Goal: Information Seeking & Learning: Find specific page/section

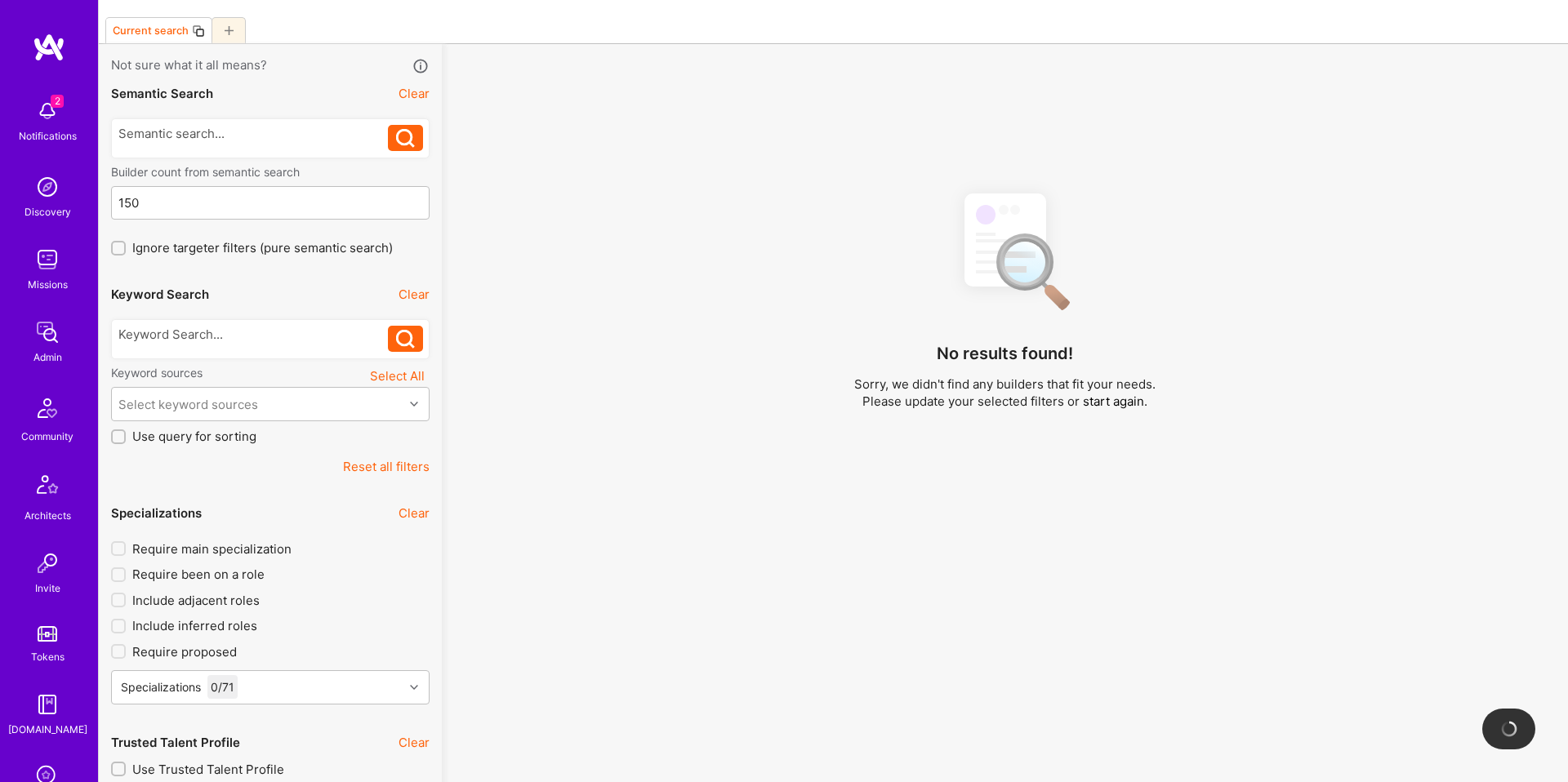
click at [300, 634] on div "Require main specialization Require been on a role Include adjacent roles Inclu…" at bounding box center [270, 625] width 318 height 170
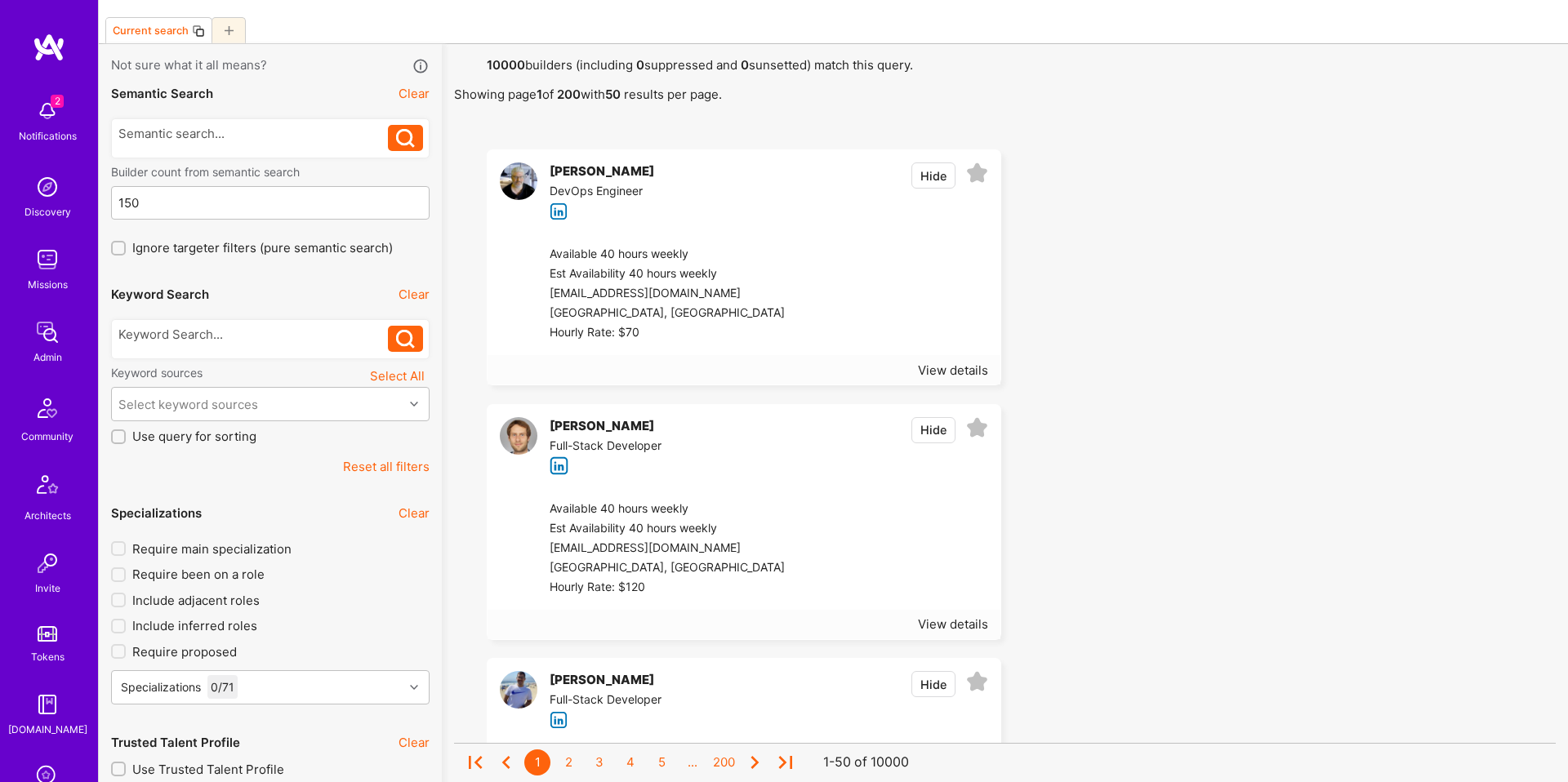
scroll to position [108, 0]
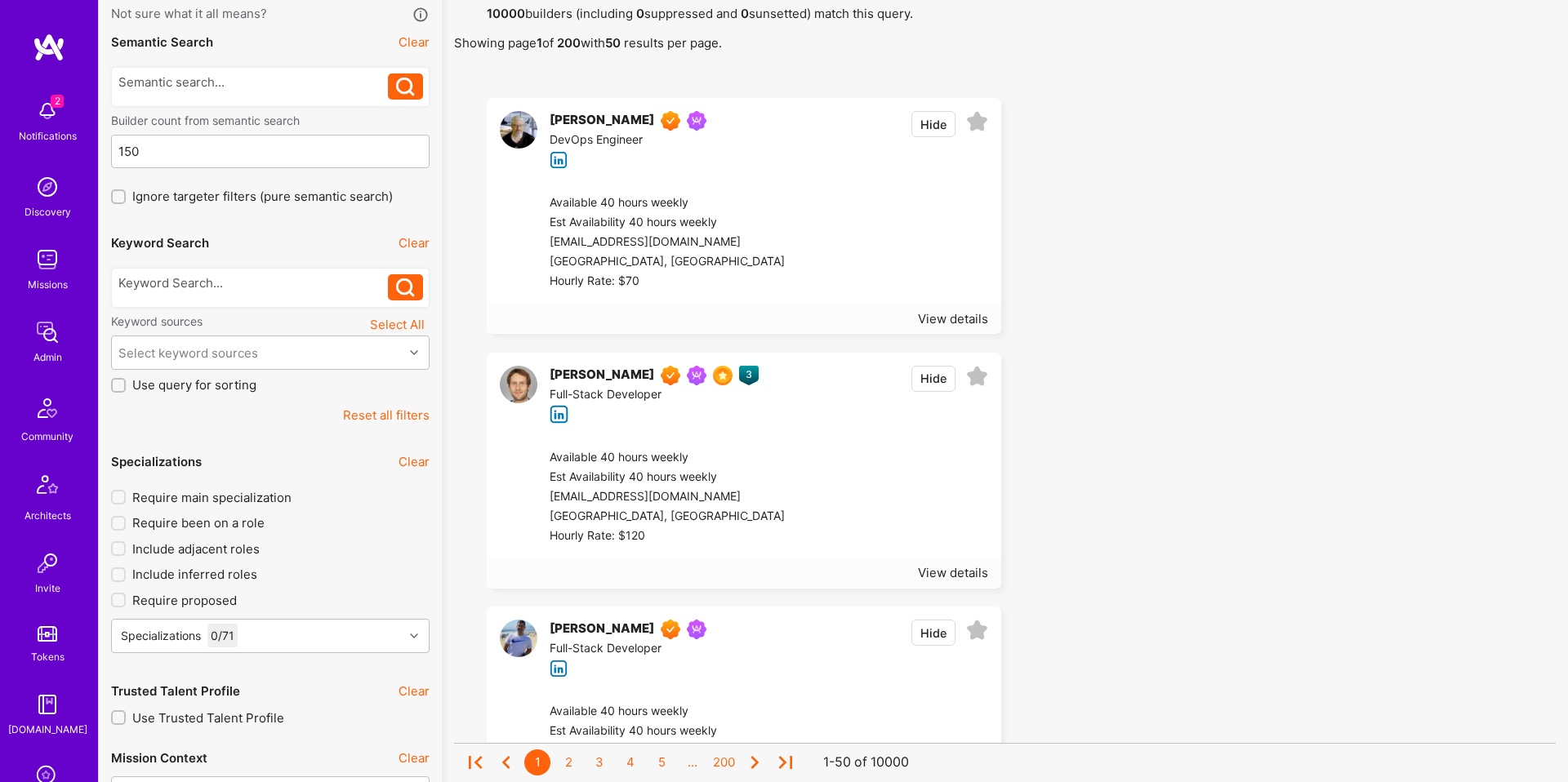
click at [300, 634] on div "Specializations 0 / 71" at bounding box center [270, 639] width 318 height 41
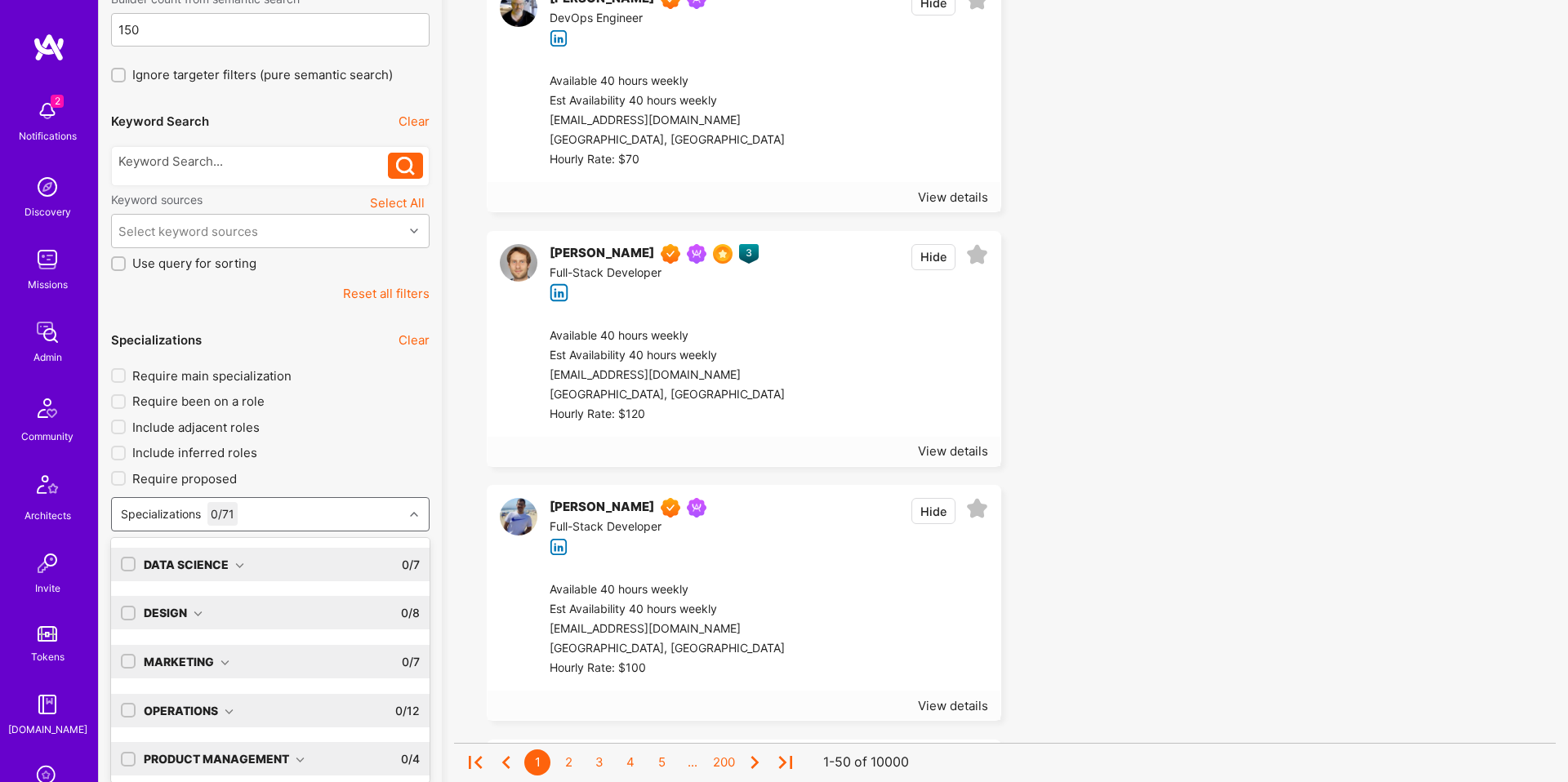
scroll to position [237, 0]
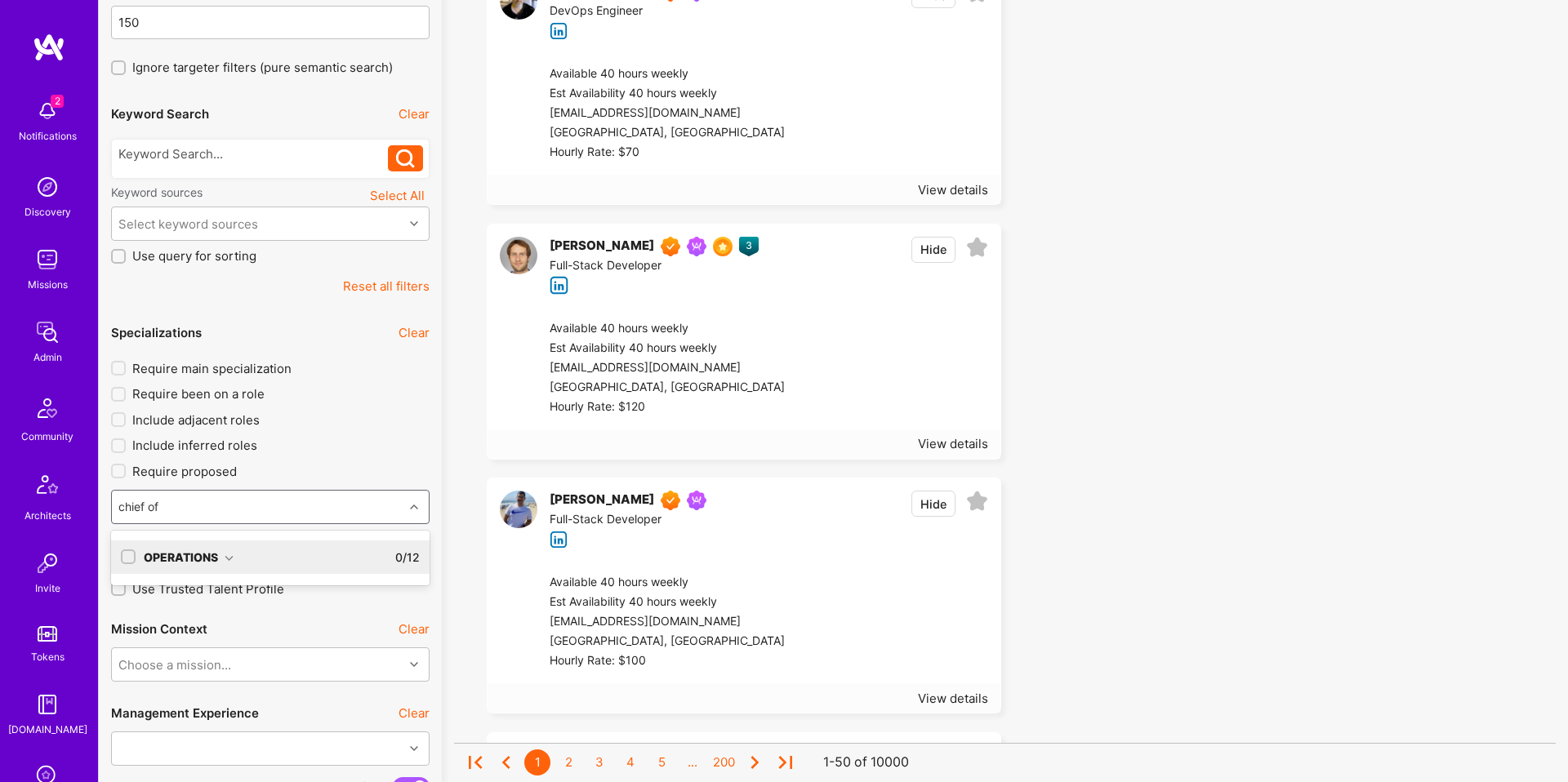
type input "chief of"
click at [217, 556] on div "Operations" at bounding box center [188, 556] width 90 height 17
click at [189, 585] on div "Chief of Staff" at bounding box center [269, 590] width 299 height 17
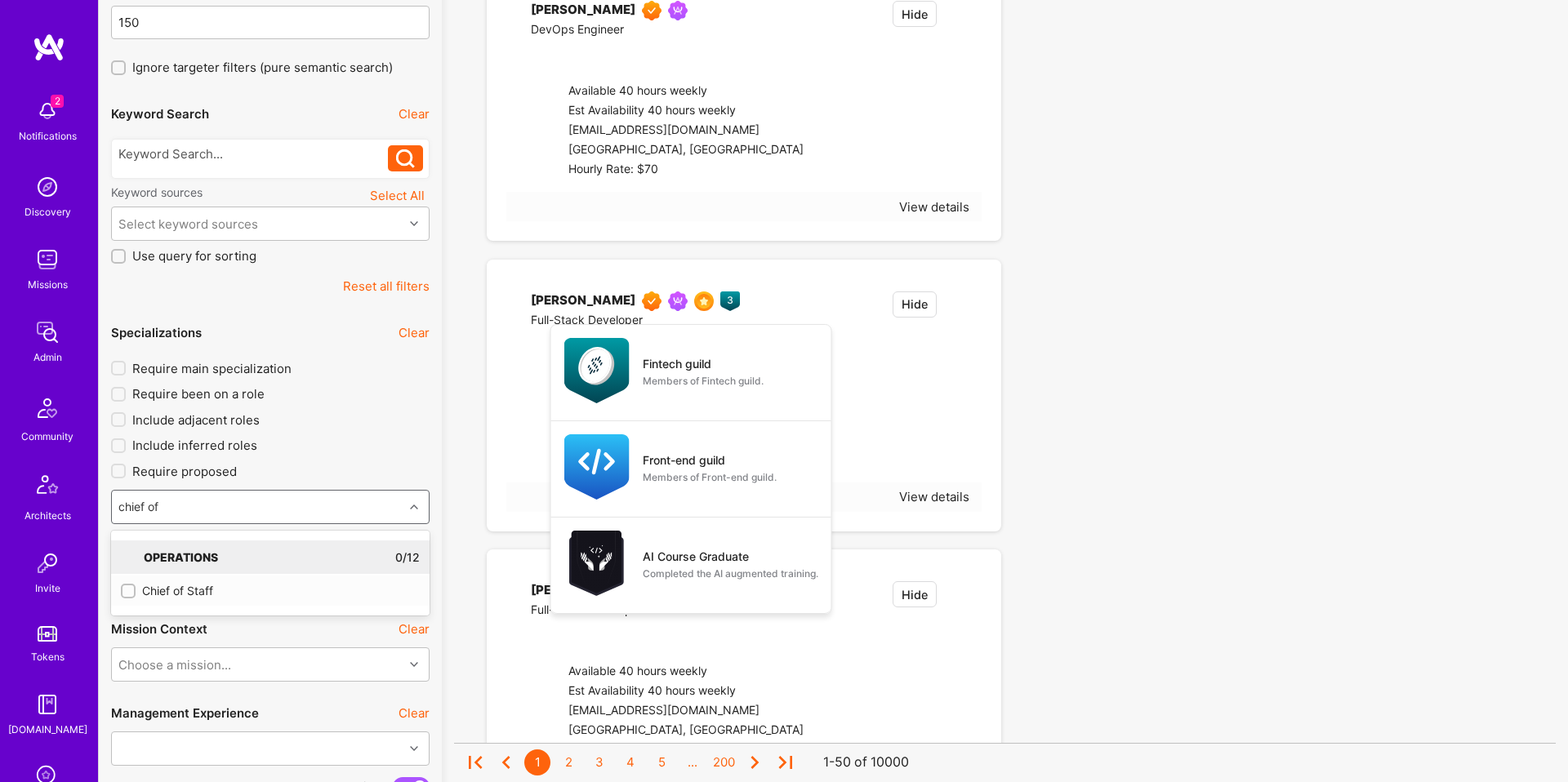
checkbox input "true"
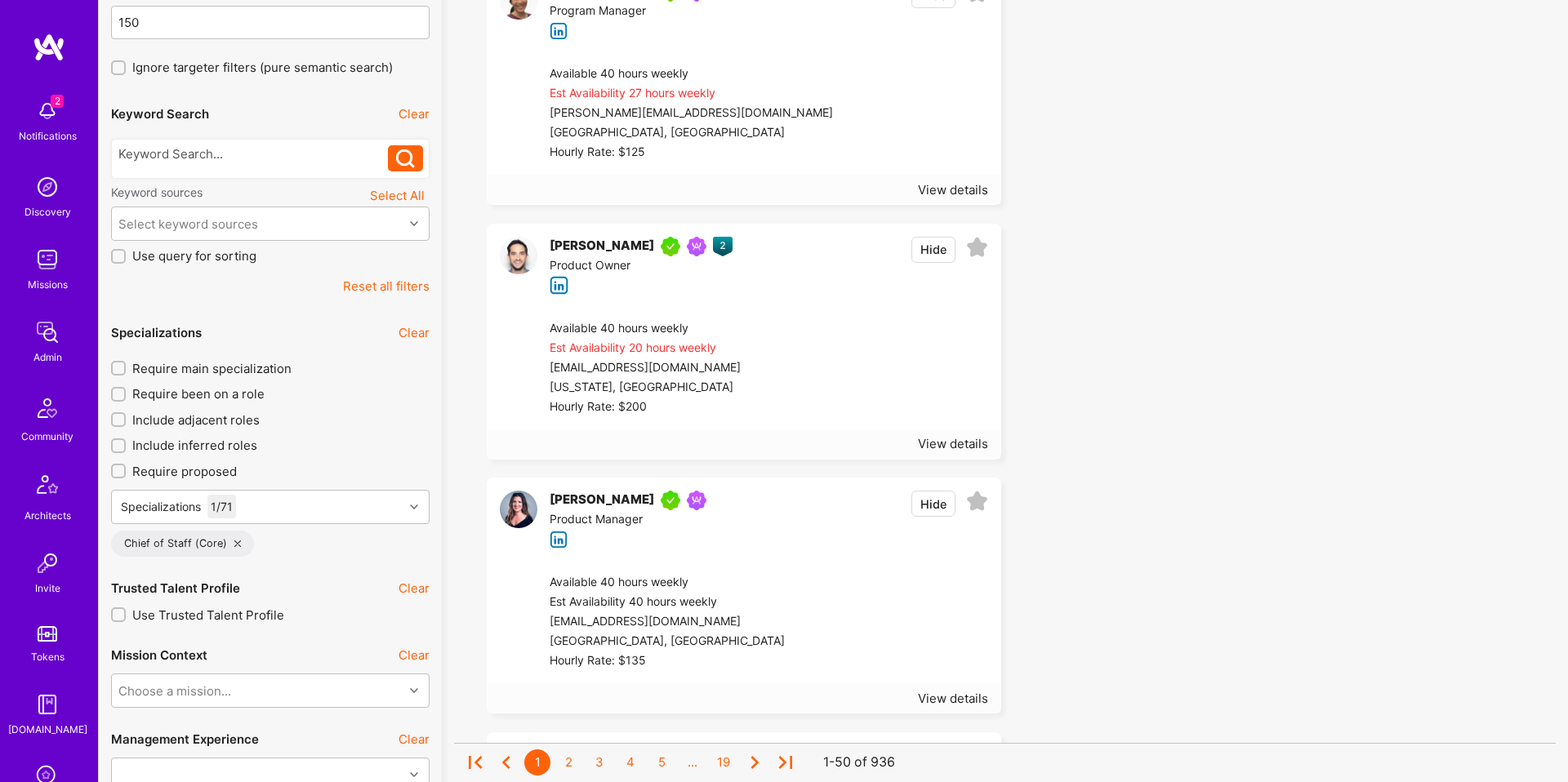
click at [255, 370] on span "Require main specialization" at bounding box center [211, 368] width 160 height 17
click at [126, 370] on input "Require main specialization" at bounding box center [120, 368] width 12 height 12
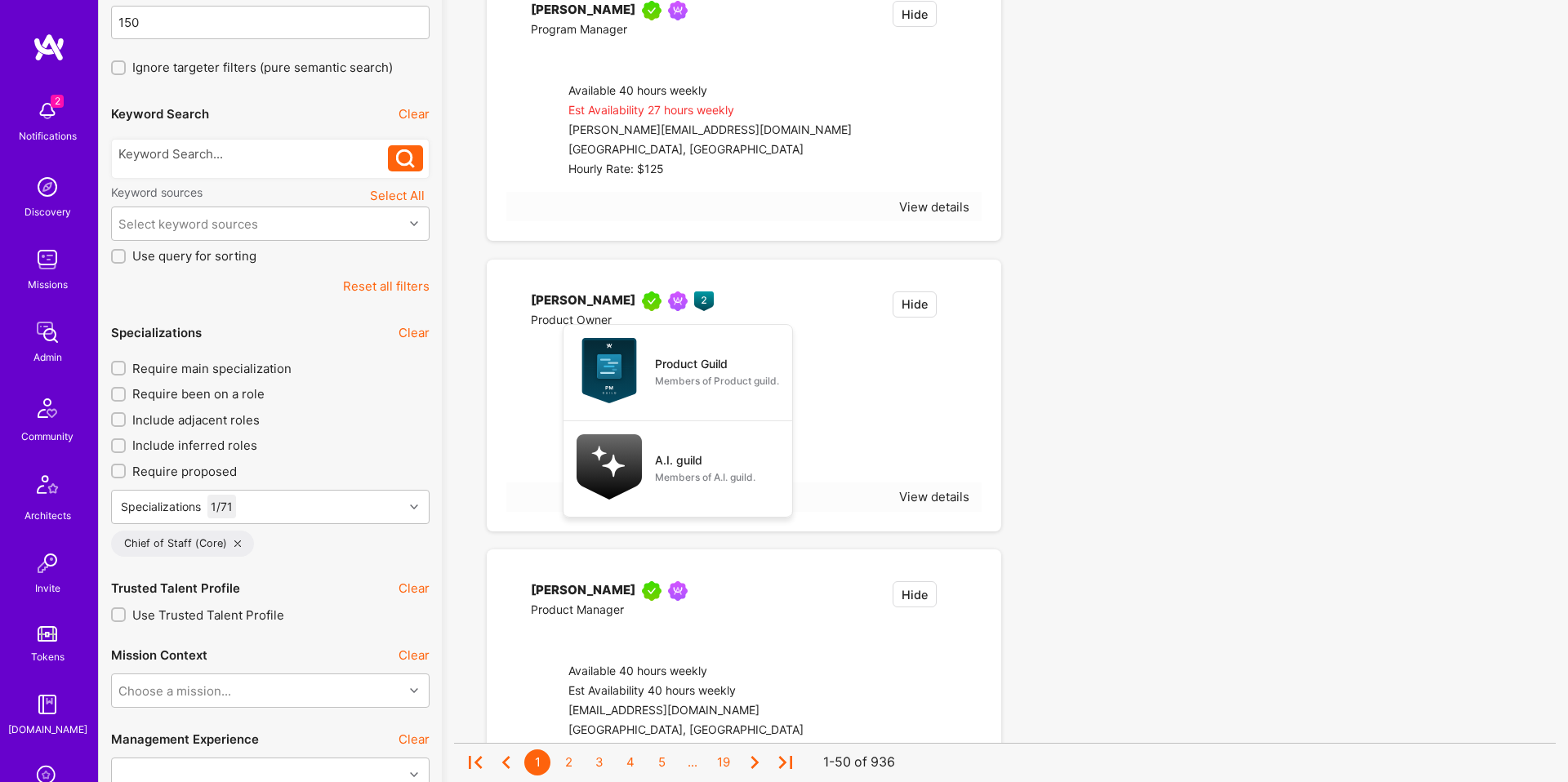
checkbox input "true"
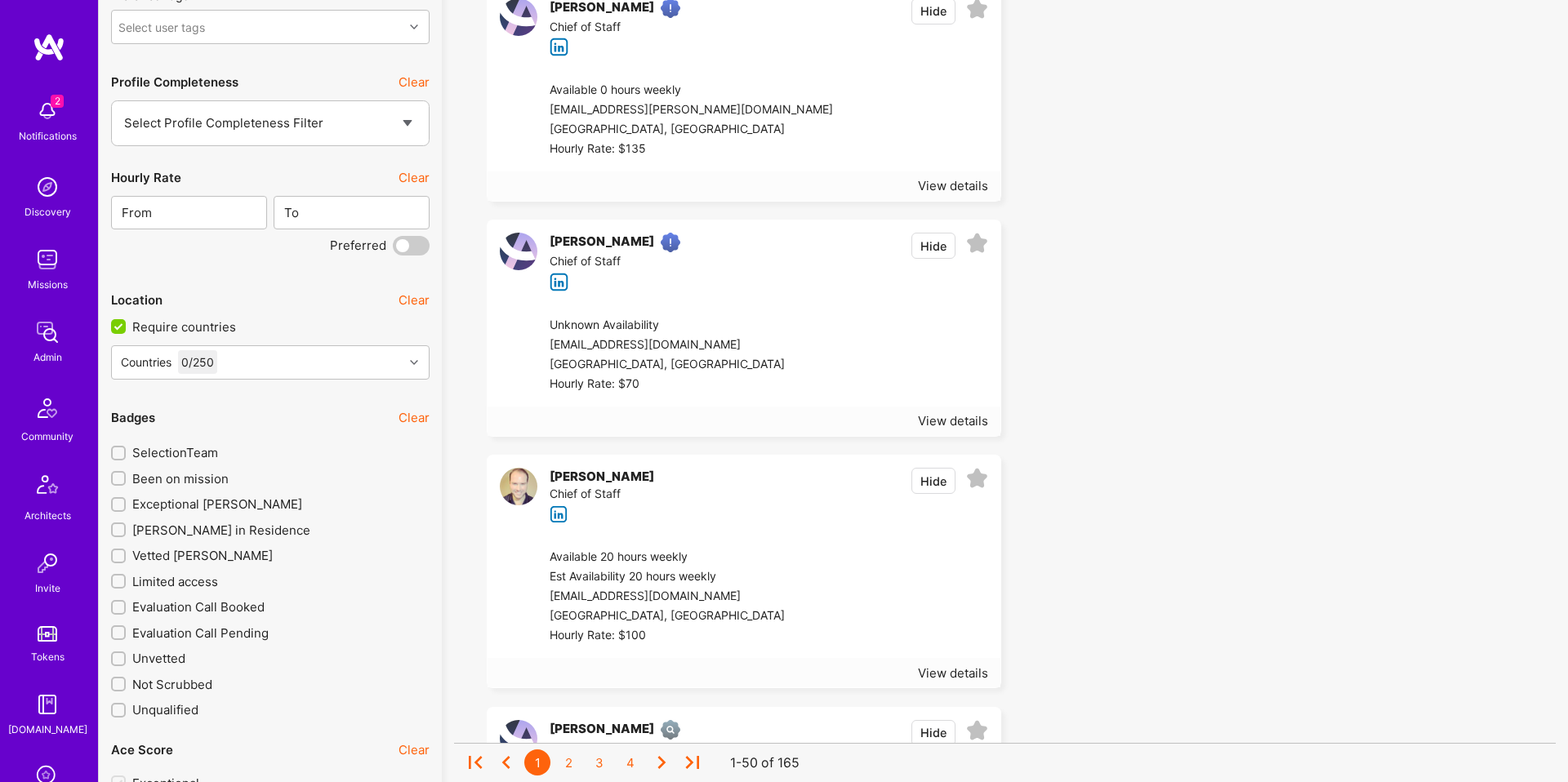
scroll to position [2475, 0]
click at [295, 358] on div "Countries 0 / 250" at bounding box center [257, 359] width 292 height 33
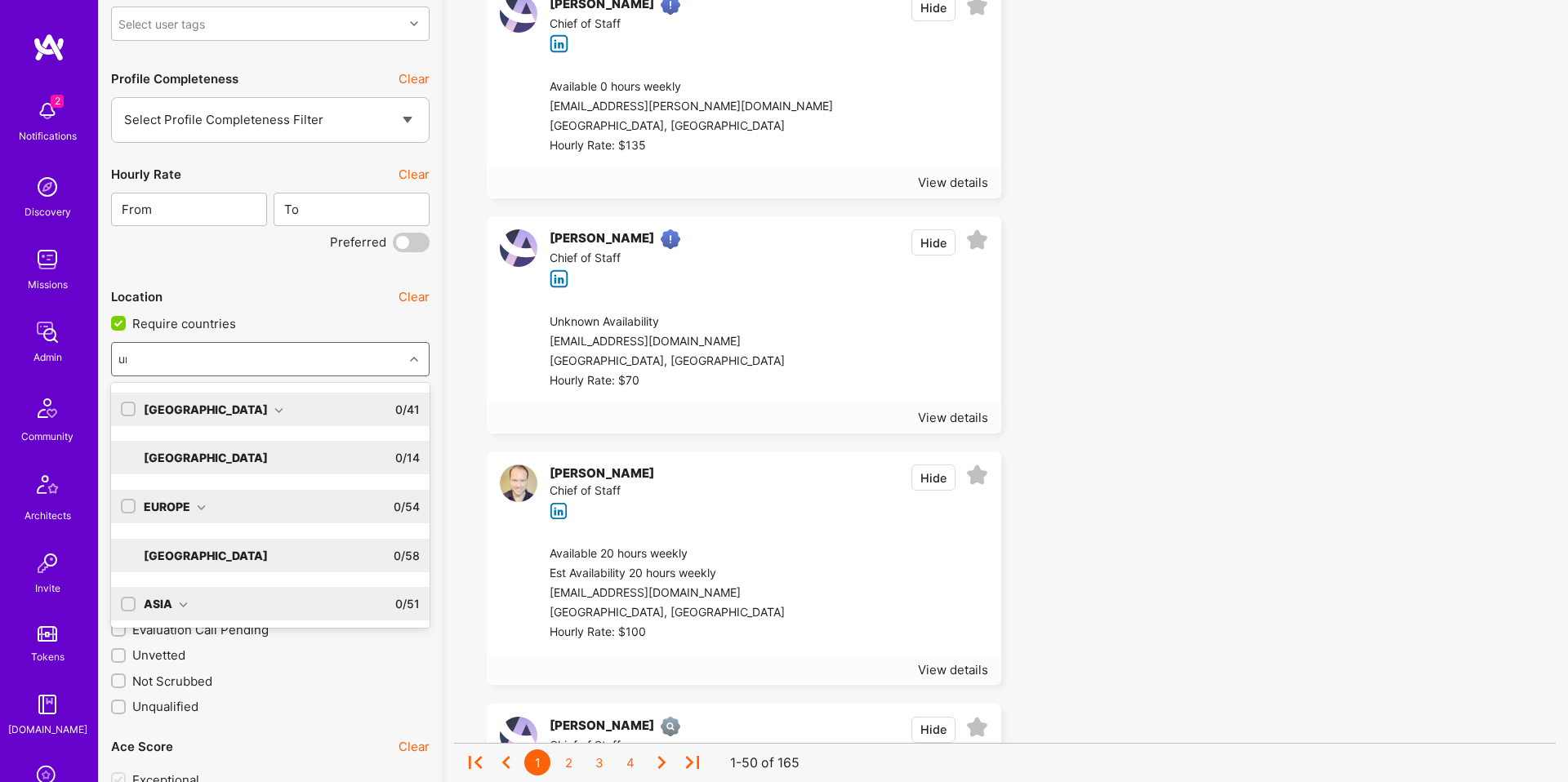
type input "unit"
click at [256, 407] on div "North America 0 / 41" at bounding box center [277, 409] width 285 height 34
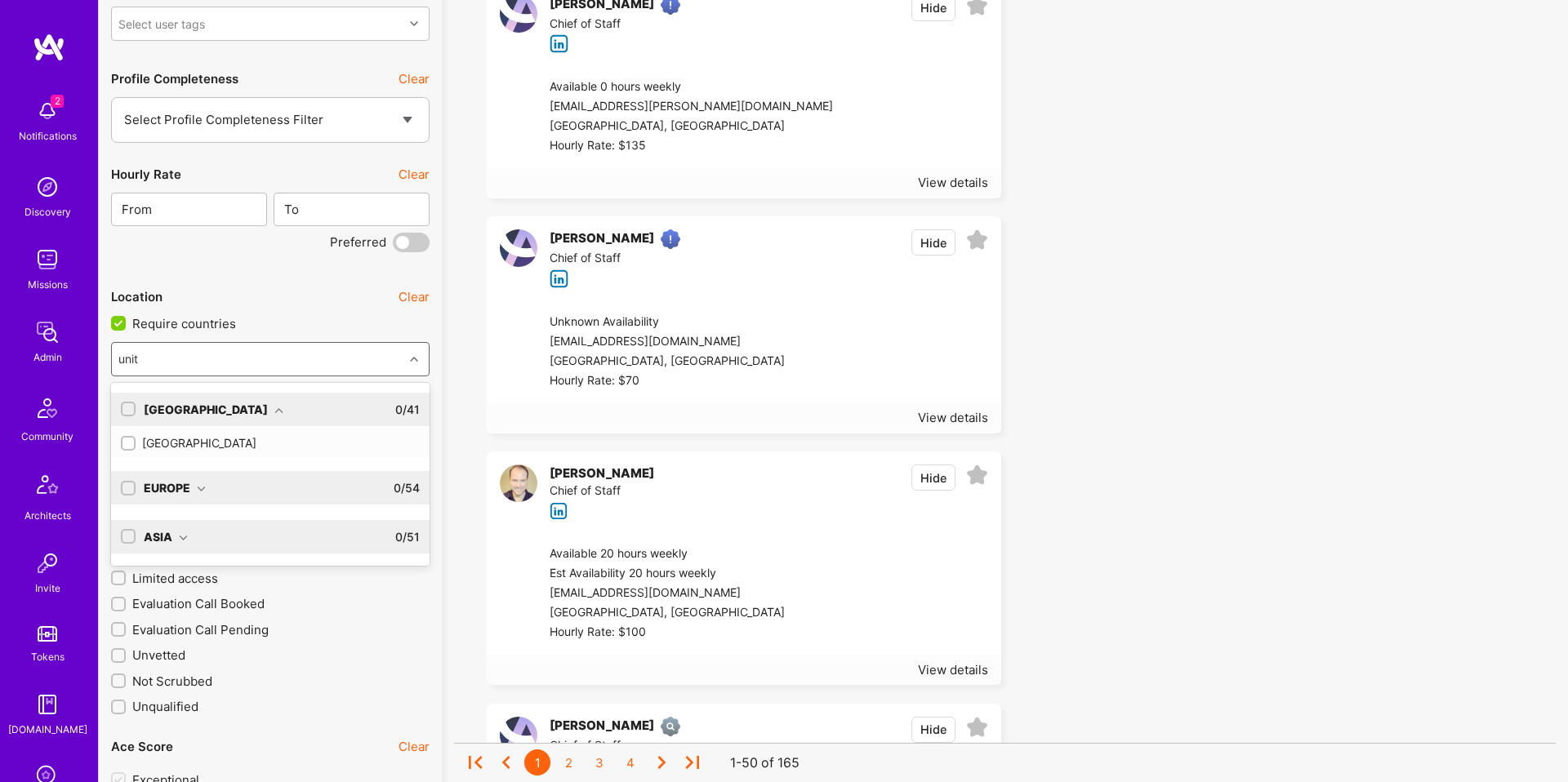
click at [193, 440] on div "[GEOGRAPHIC_DATA]" at bounding box center [269, 442] width 299 height 17
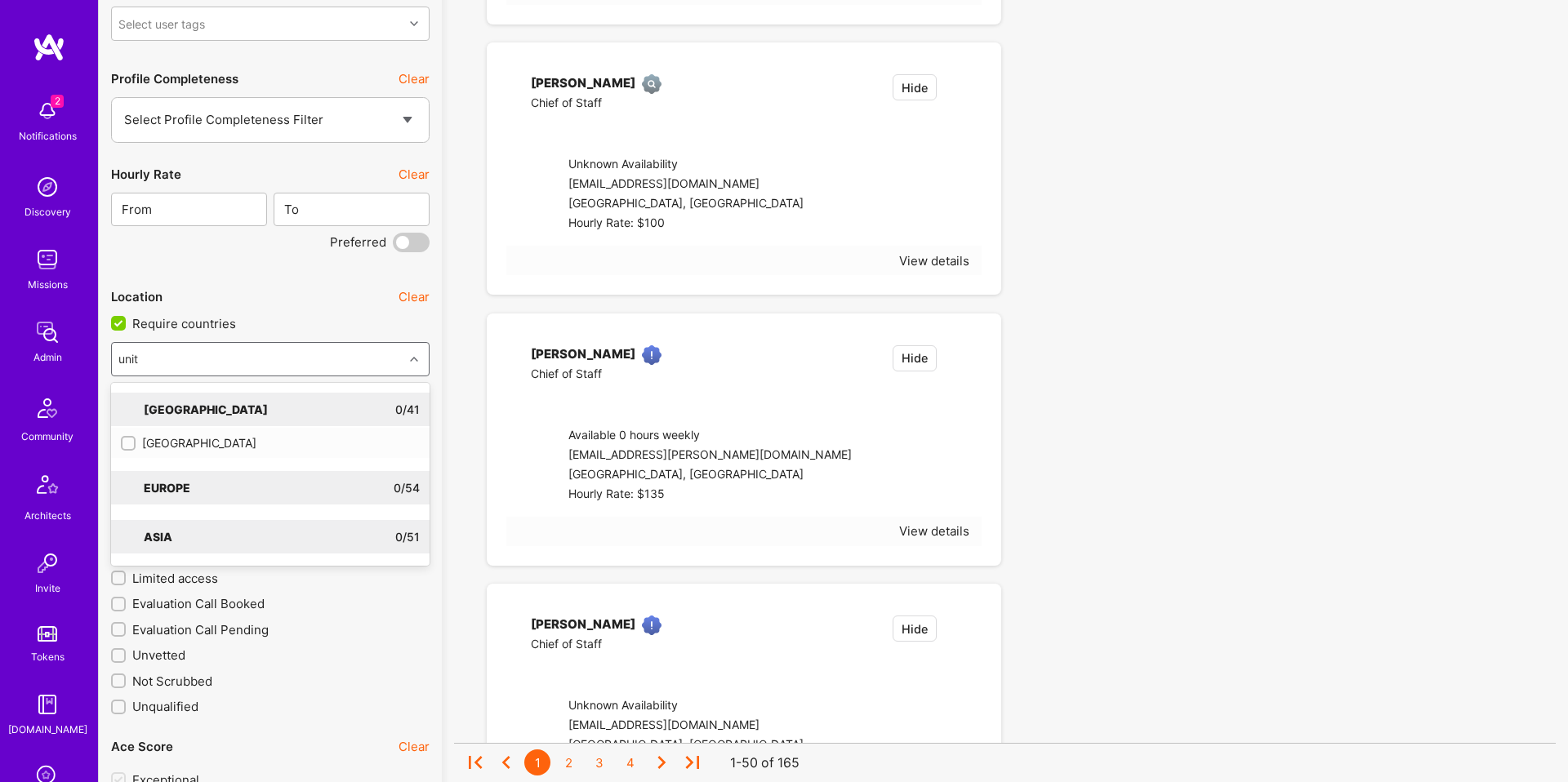
checkbox input "true"
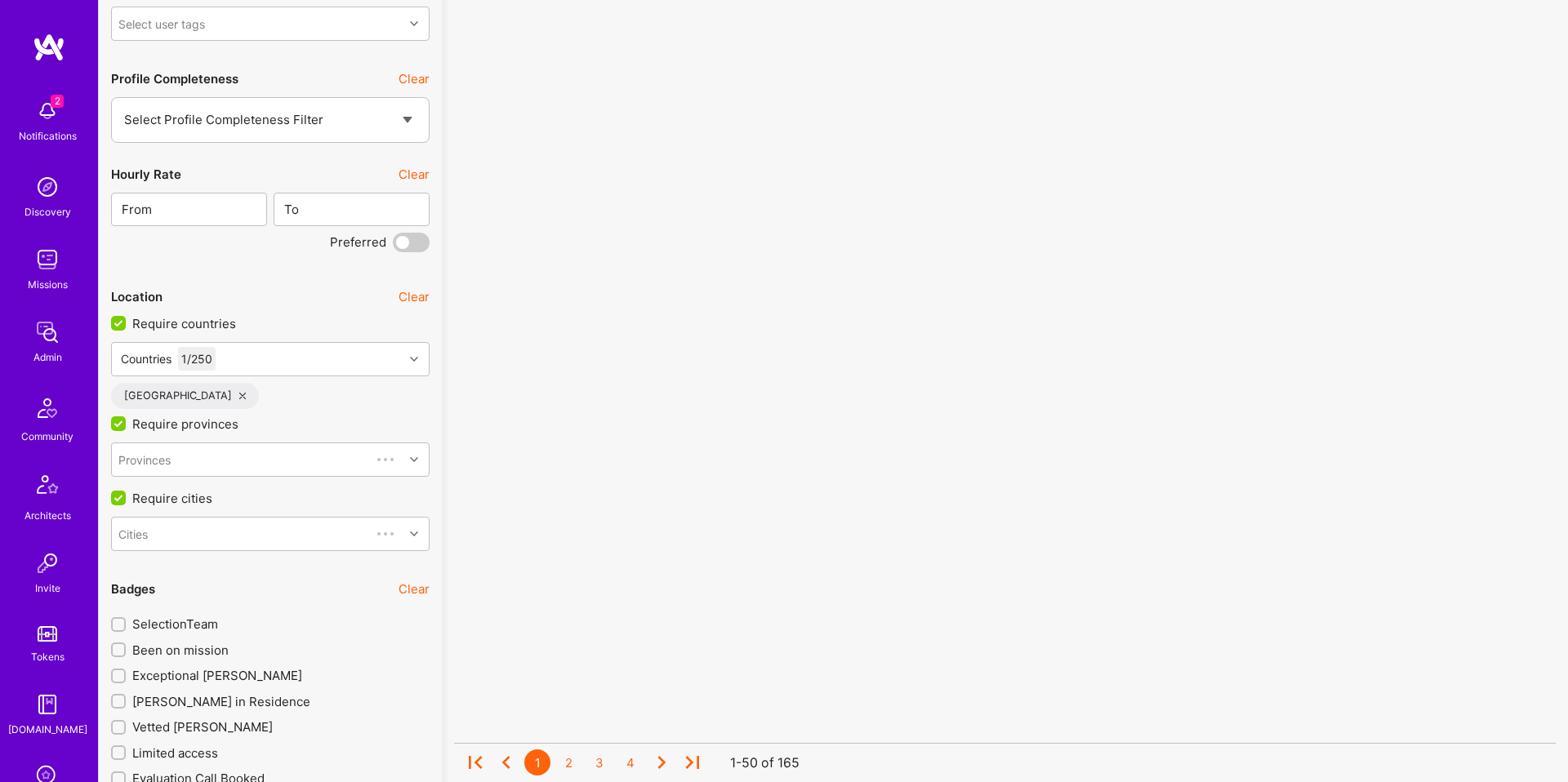
click at [455, 366] on div "No results found! Sorry, we didn't find any builders that fit your needs. Pleas…" at bounding box center [1004, 114] width 1102 height 4955
click at [208, 464] on div "Provinces" at bounding box center [241, 459] width 259 height 33
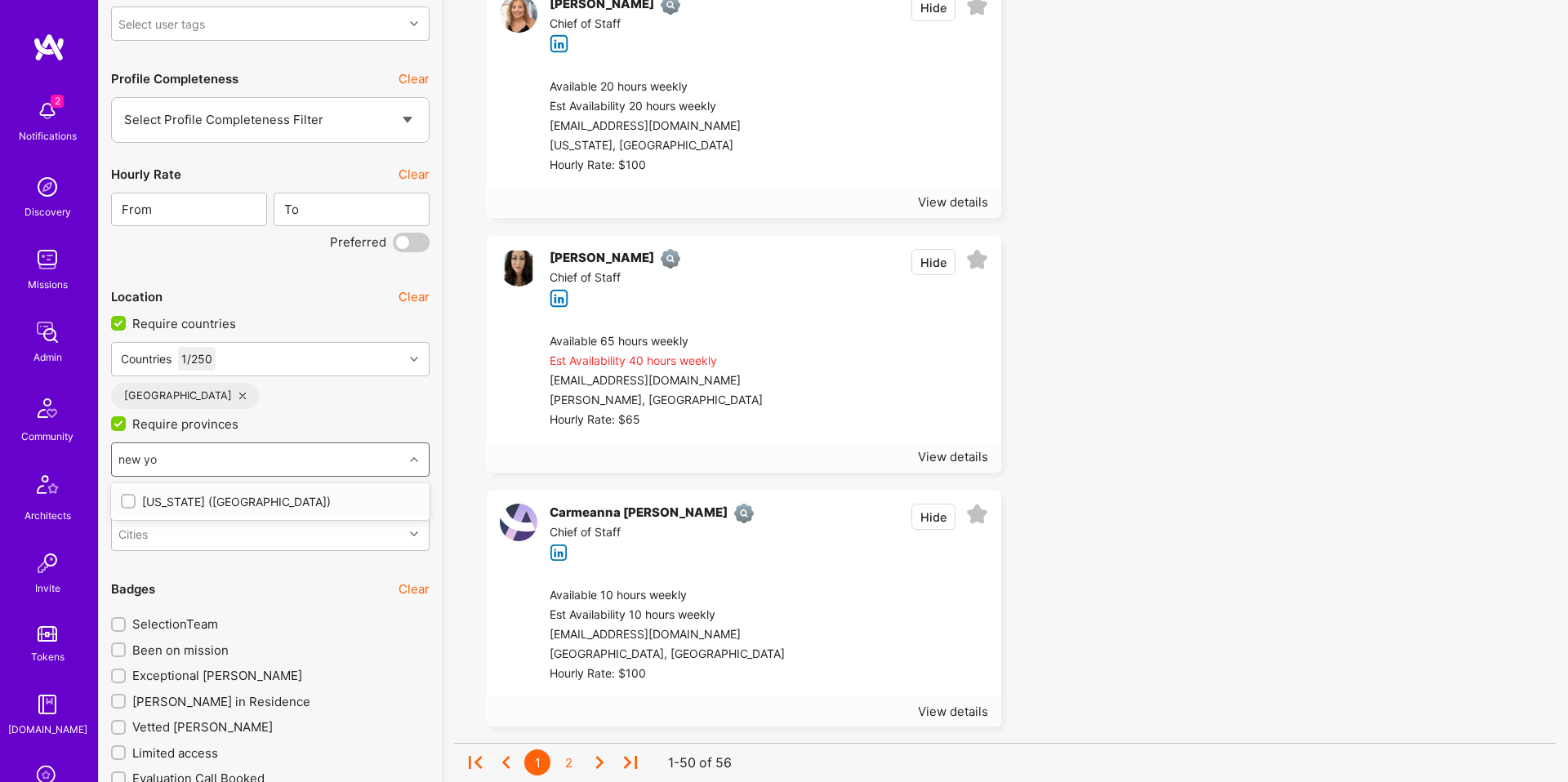
type input "new yor"
click at [200, 493] on div "[US_STATE] ([GEOGRAPHIC_DATA])" at bounding box center [269, 501] width 299 height 17
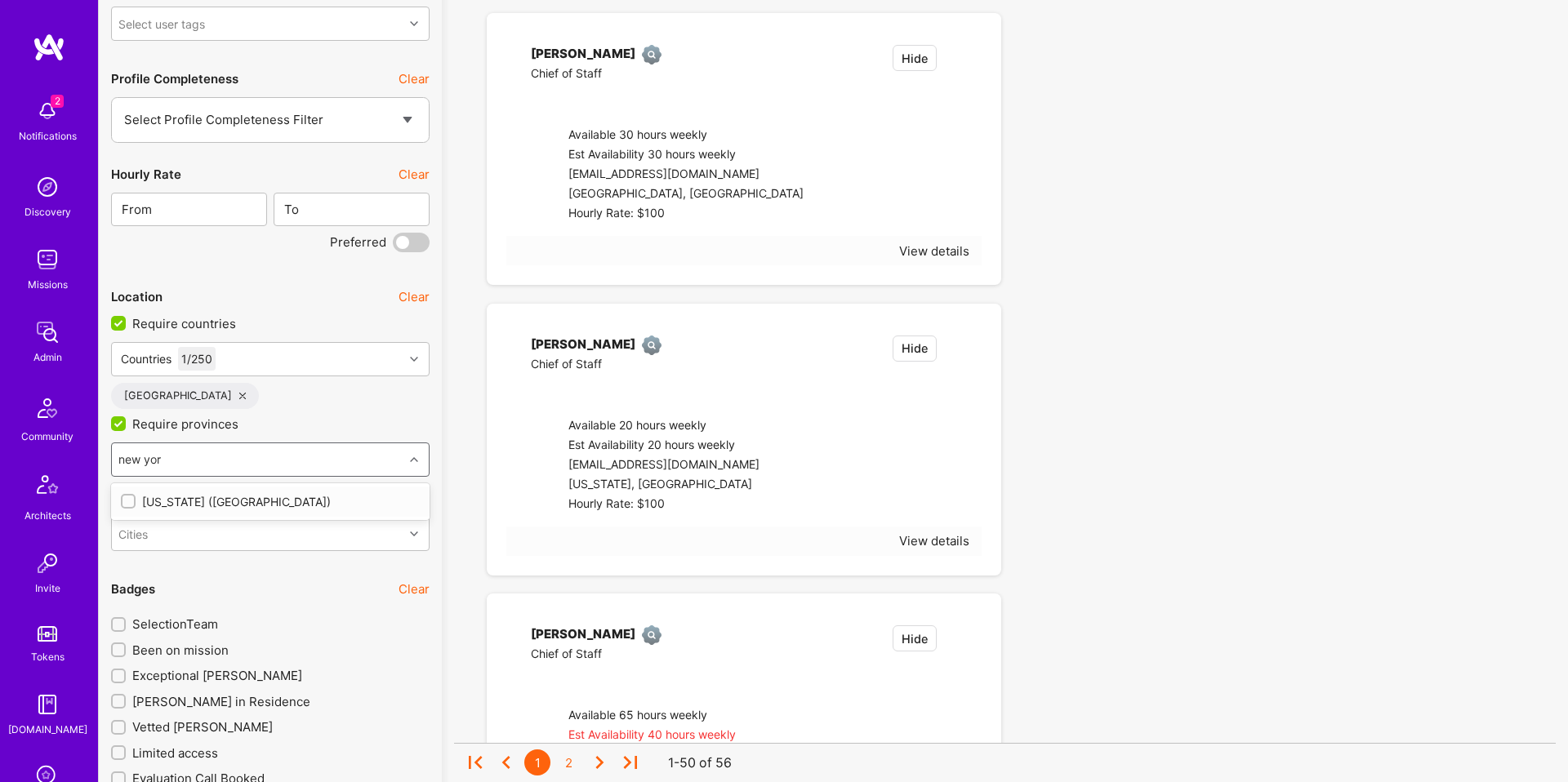
checkbox input "true"
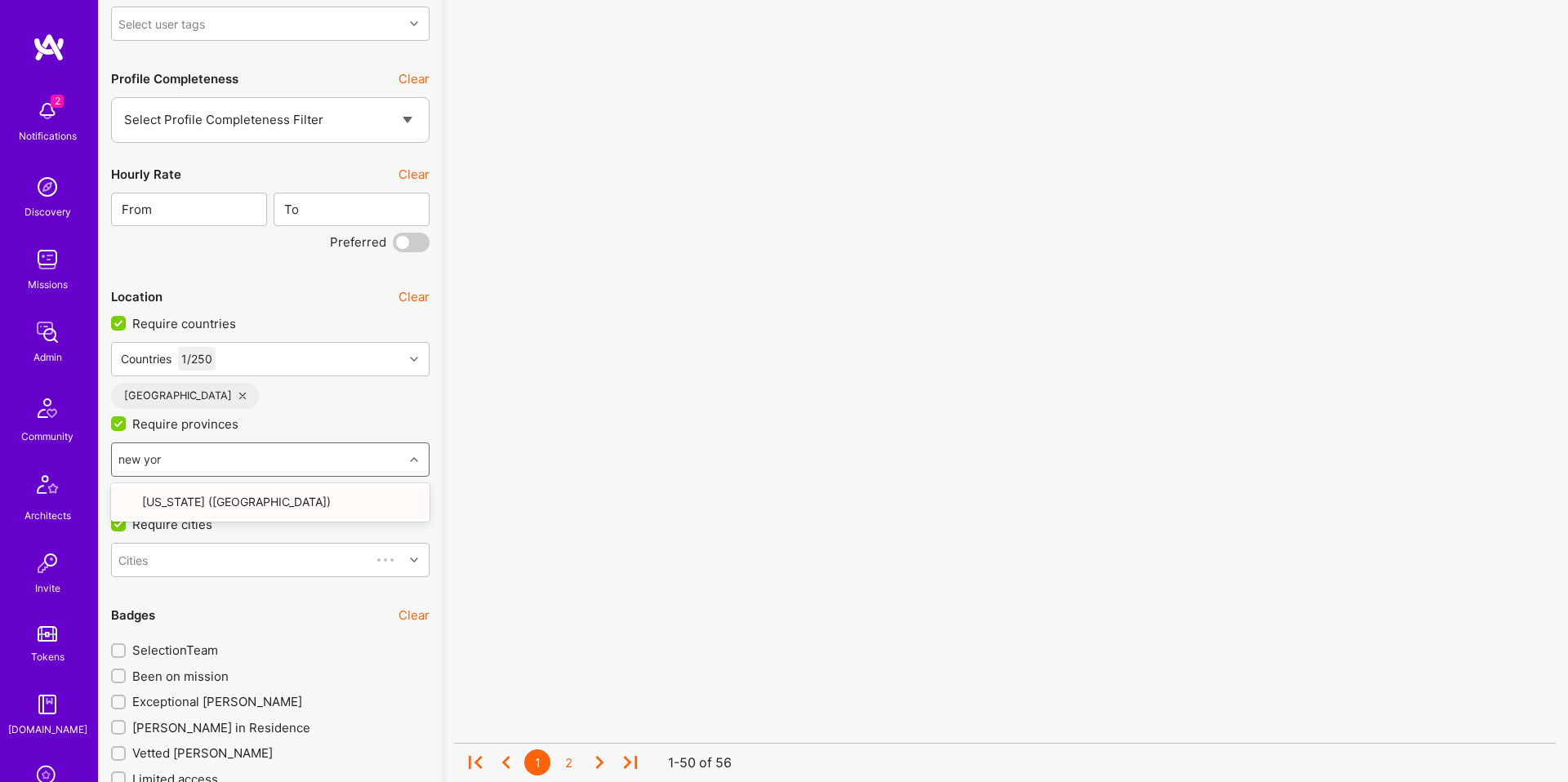
click at [260, 464] on div "new yor new yor" at bounding box center [257, 459] width 292 height 33
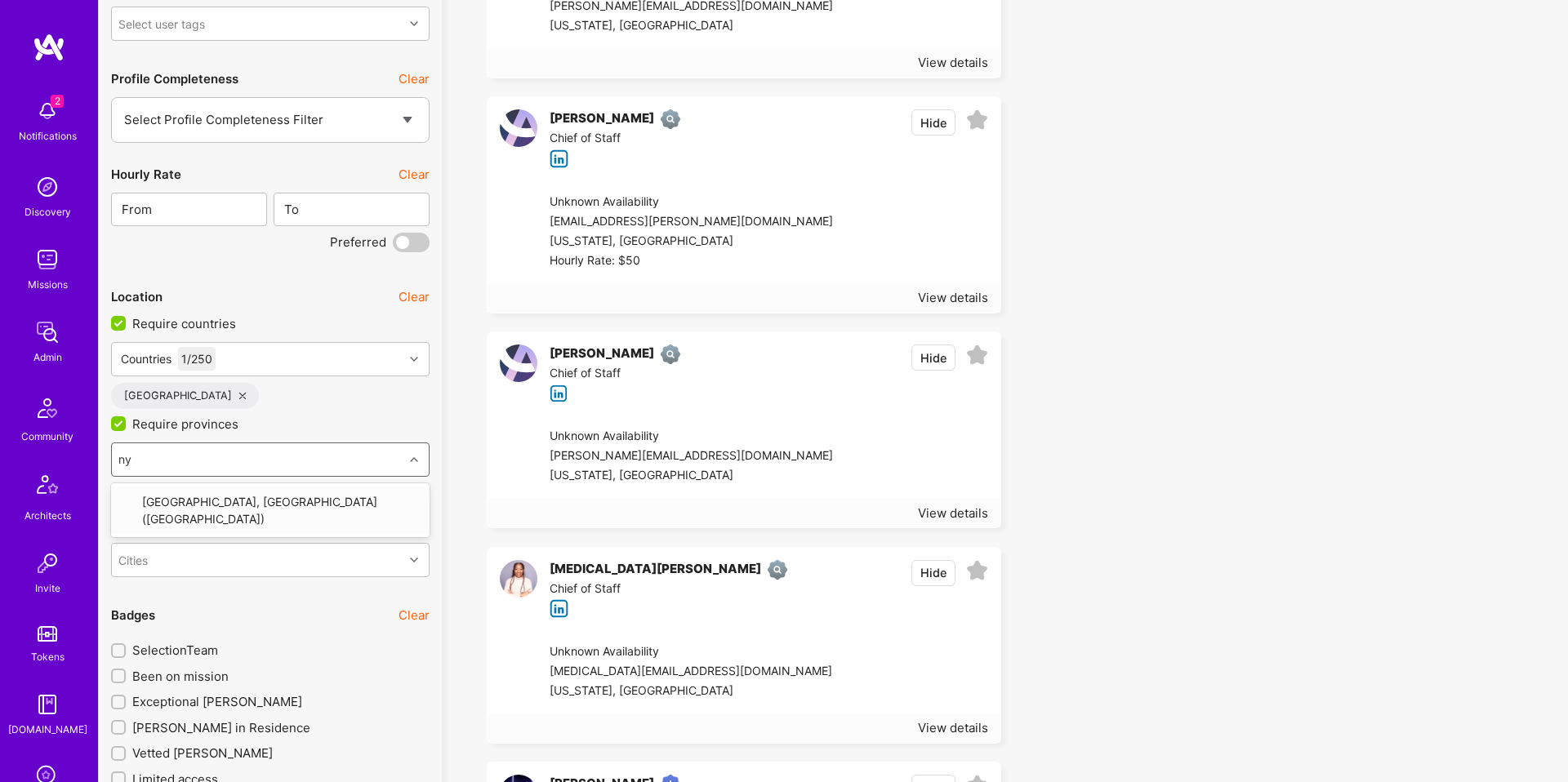
type input "nyc"
click at [442, 465] on div "15 builders (including 0 suppressed and 0 sunsetted) match this query. Showing …" at bounding box center [1004, 191] width 1126 height 5132
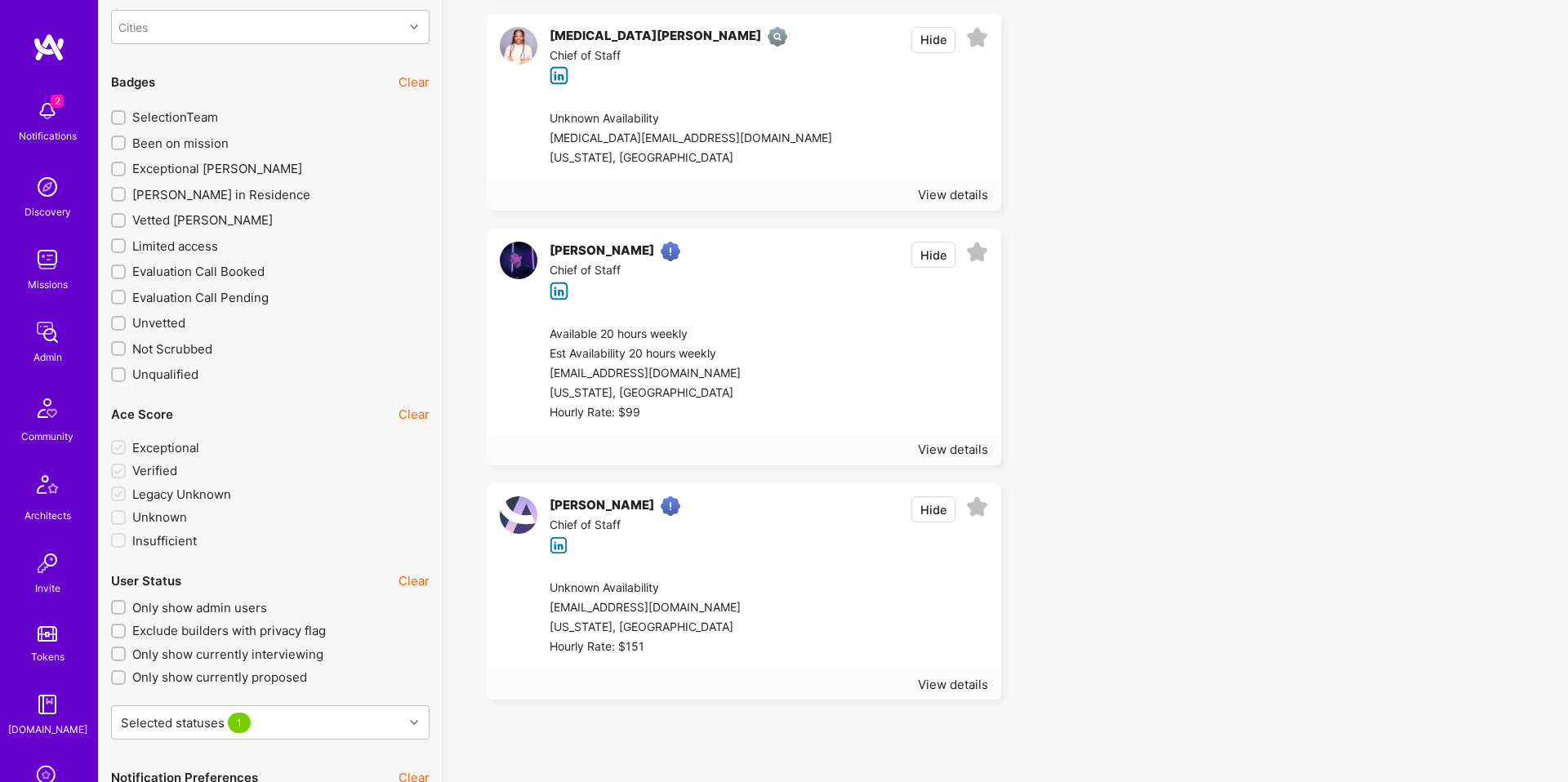
scroll to position [3016, 0]
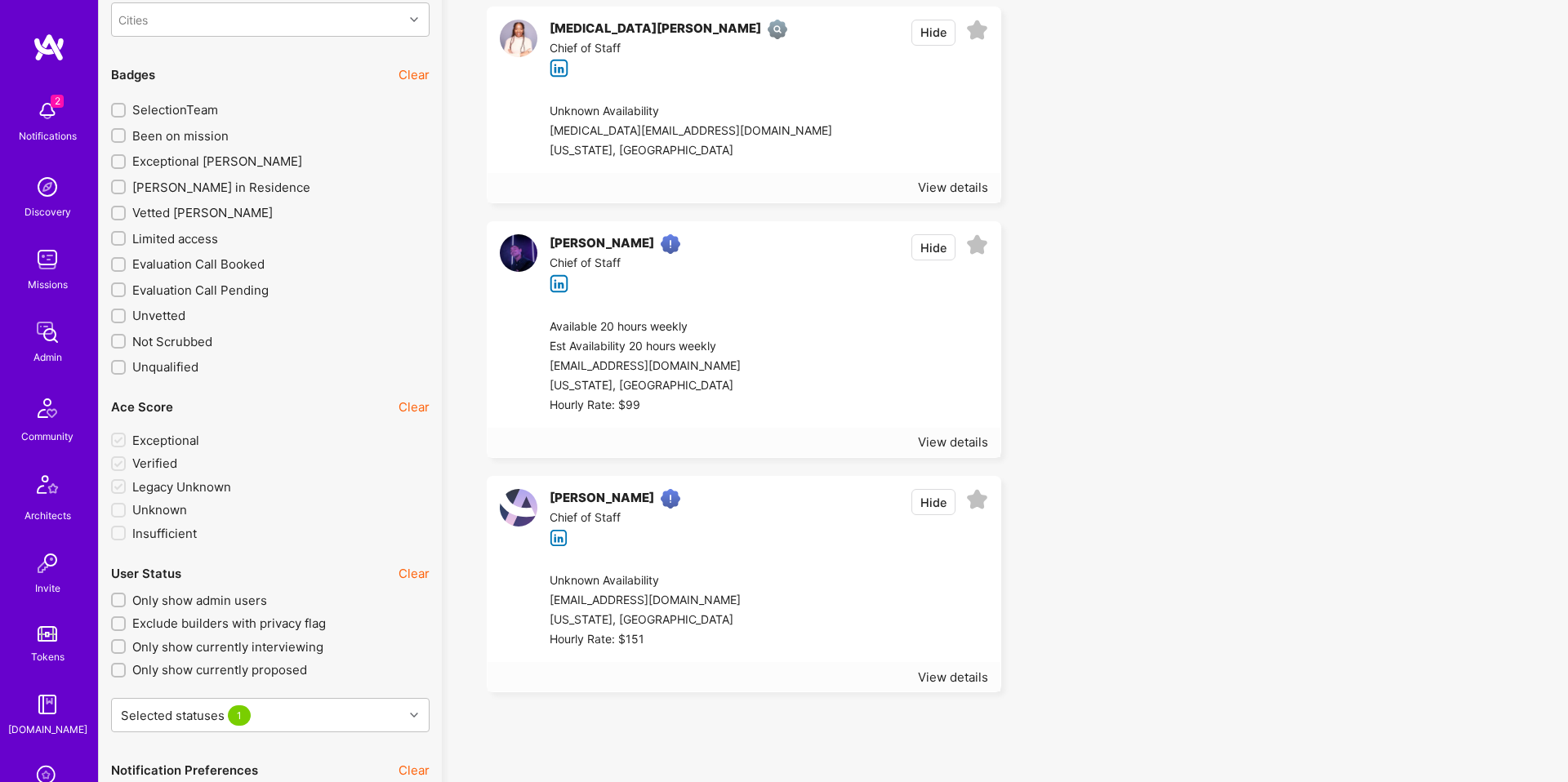
click at [672, 585] on div "Unknown Availability" at bounding box center [658, 581] width 219 height 20
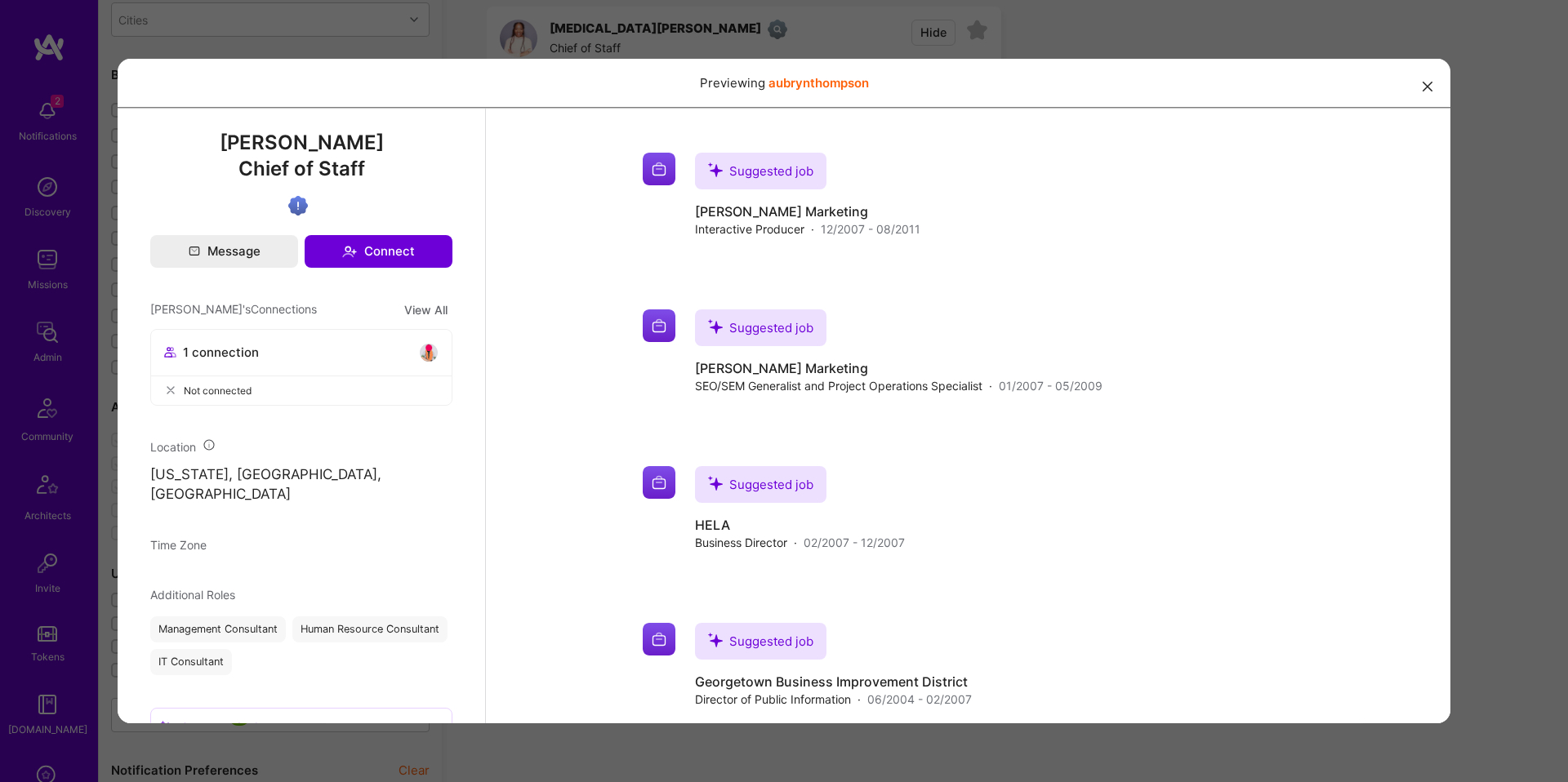
scroll to position [922, 0]
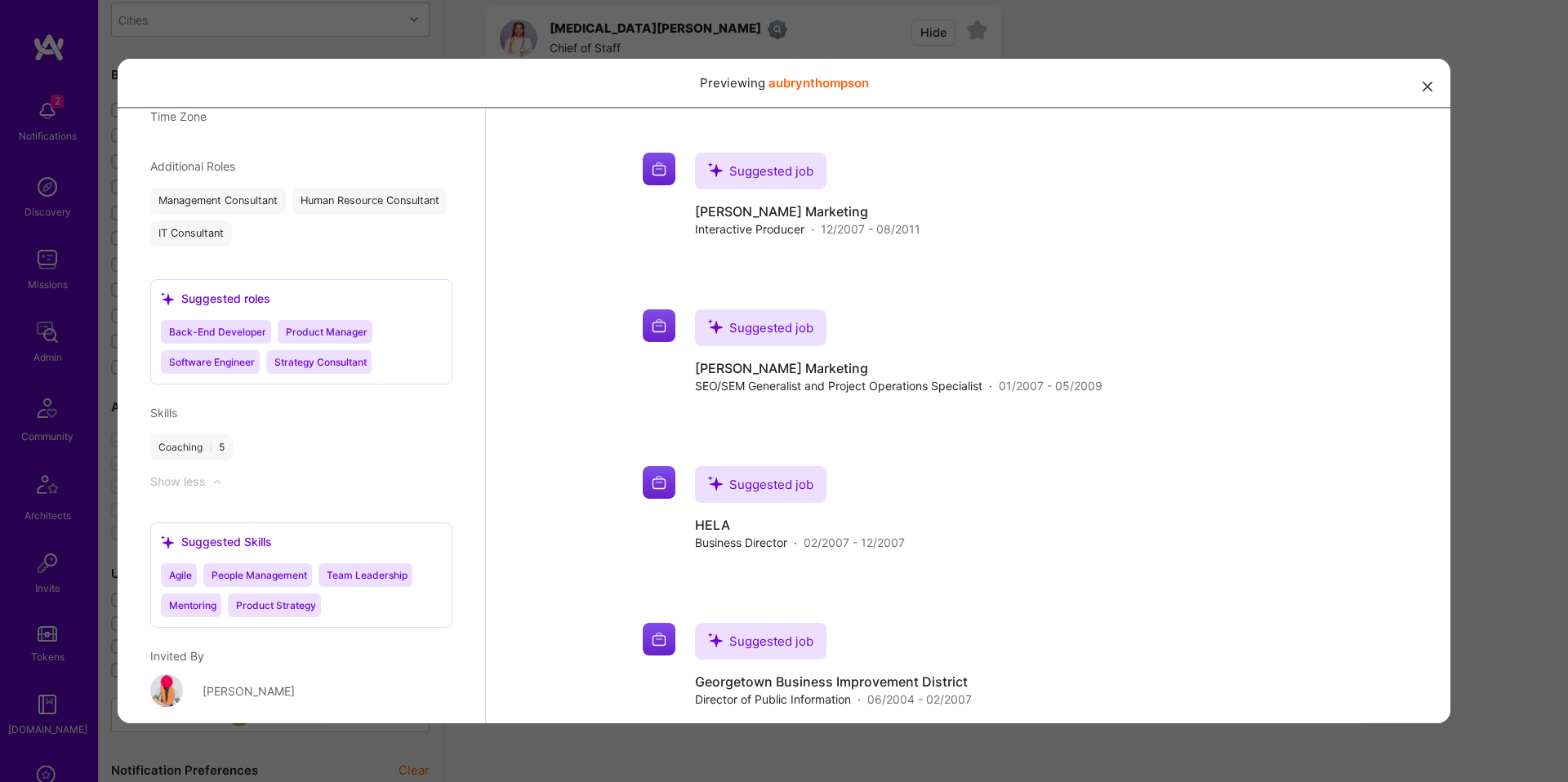
click at [92, 524] on div "Previewing aubrynthompson" at bounding box center [784, 391] width 1568 height 782
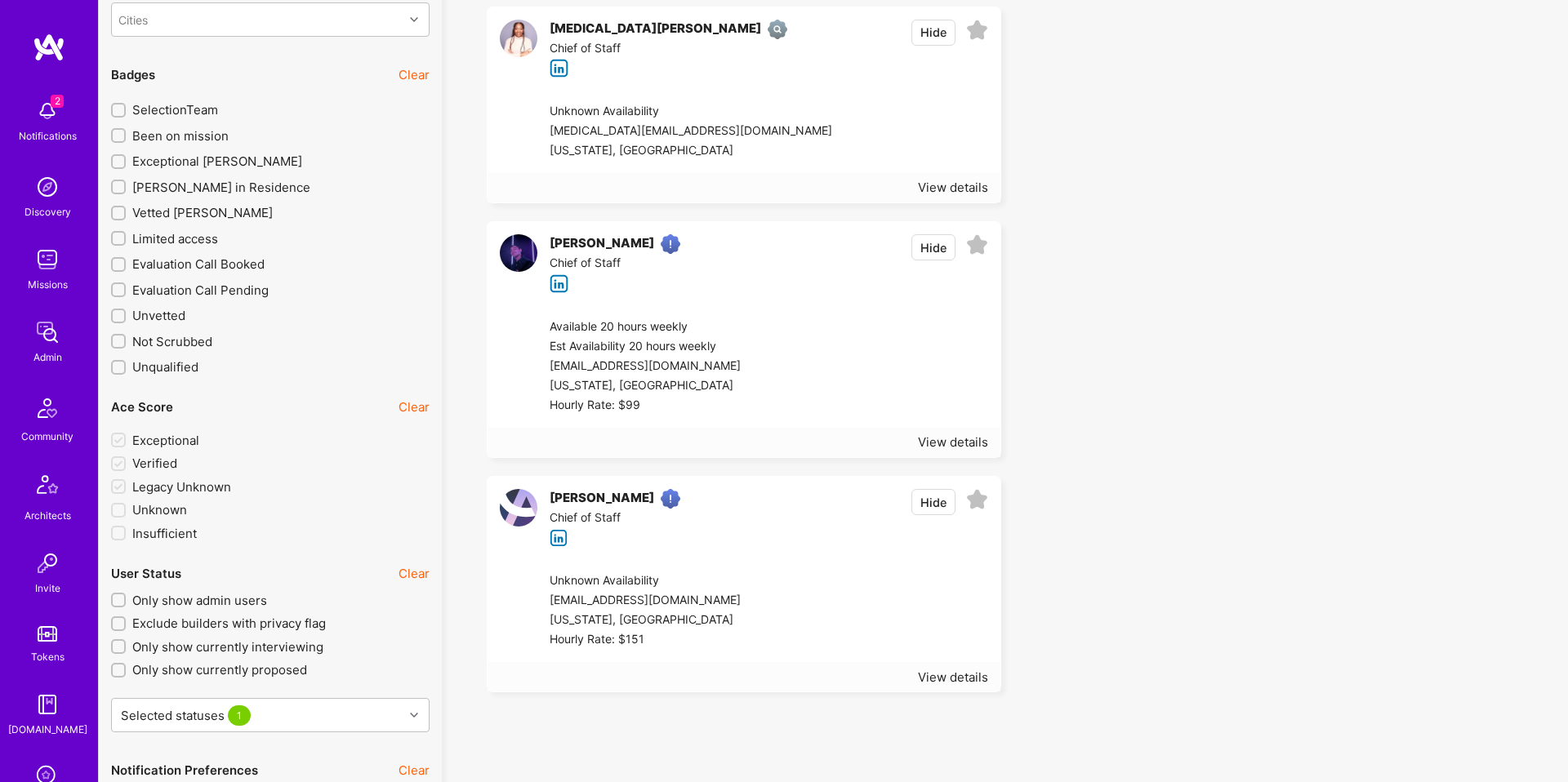
click at [788, 388] on div at bounding box center [878, 366] width 219 height 98
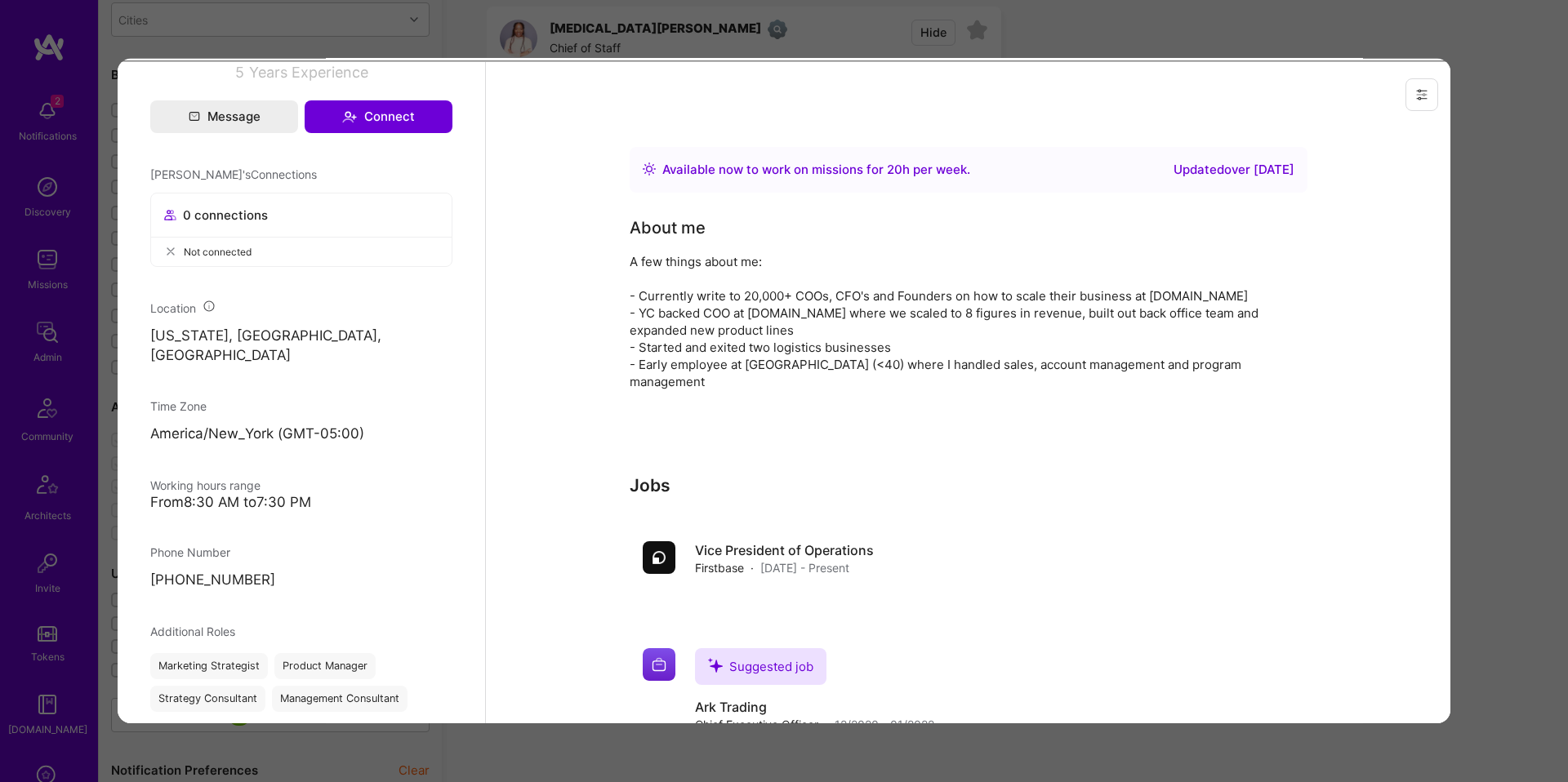
scroll to position [0, 0]
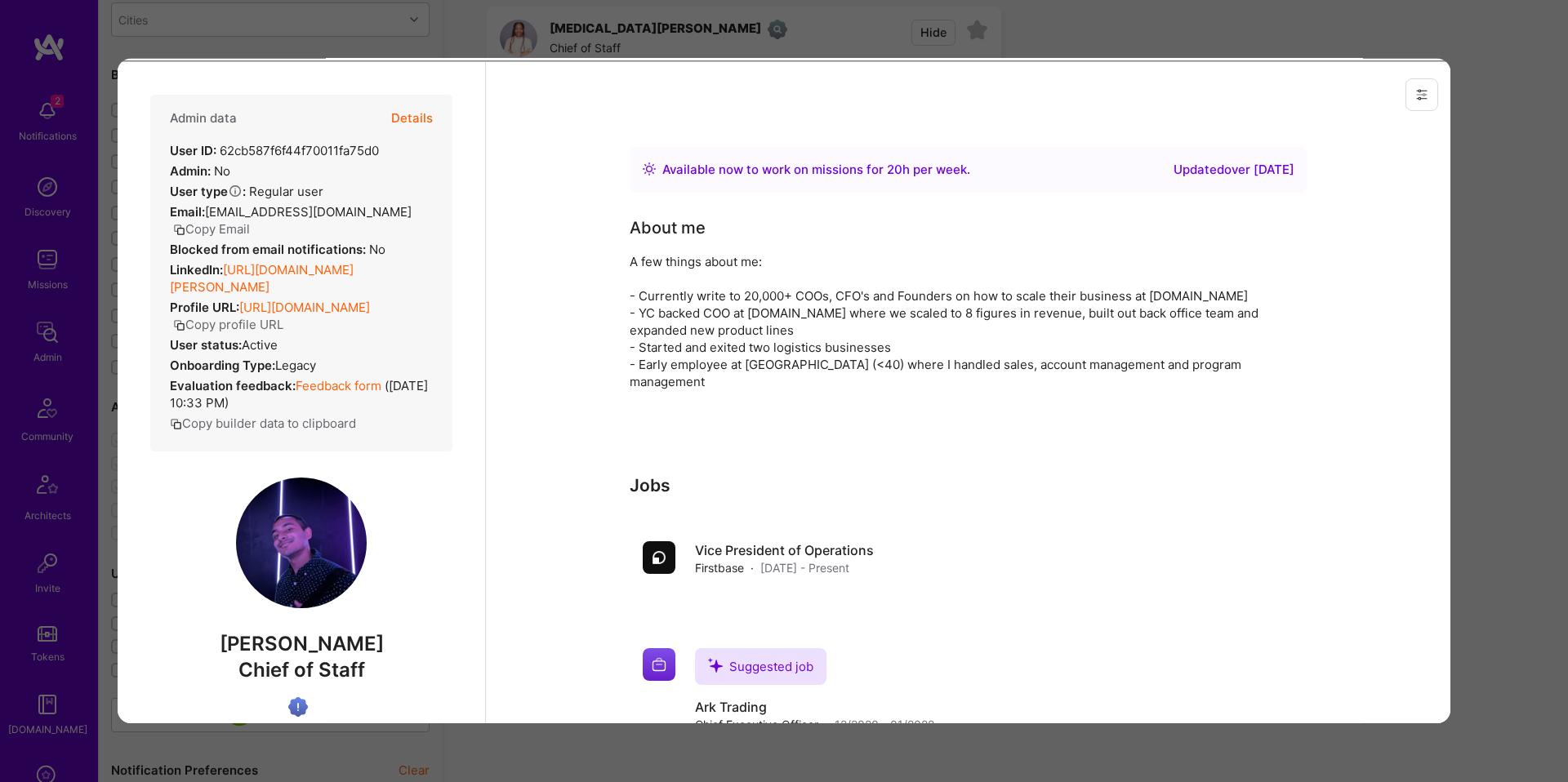
click at [296, 284] on div "LinkedIn: [URL][DOMAIN_NAME][PERSON_NAME]" at bounding box center [301, 277] width 263 height 34
copy div "LinkedIn: [URL][DOMAIN_NAME][PERSON_NAME]"
click at [972, 422] on div at bounding box center [969, 432] width 678 height 20
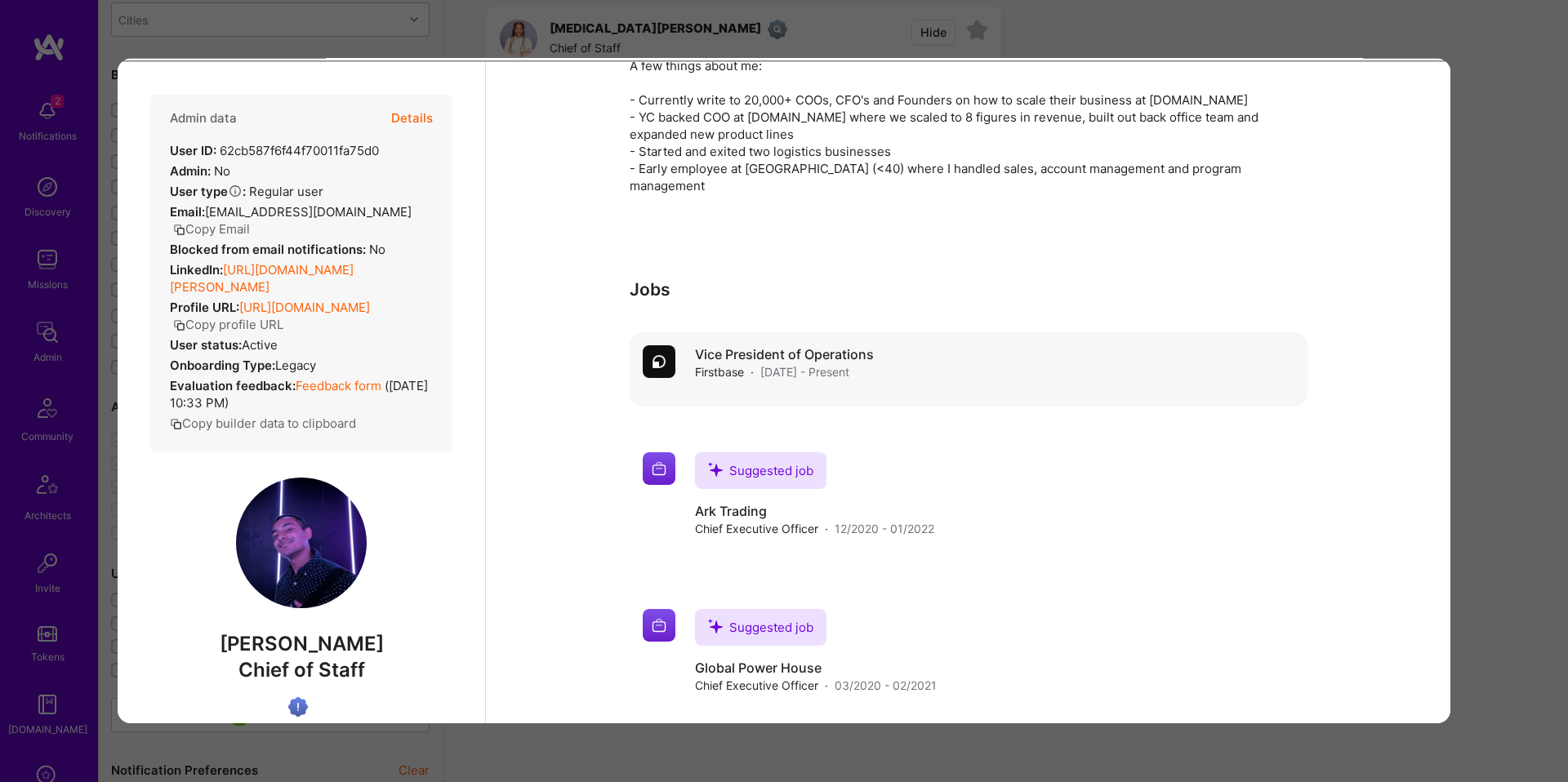
scroll to position [203, 0]
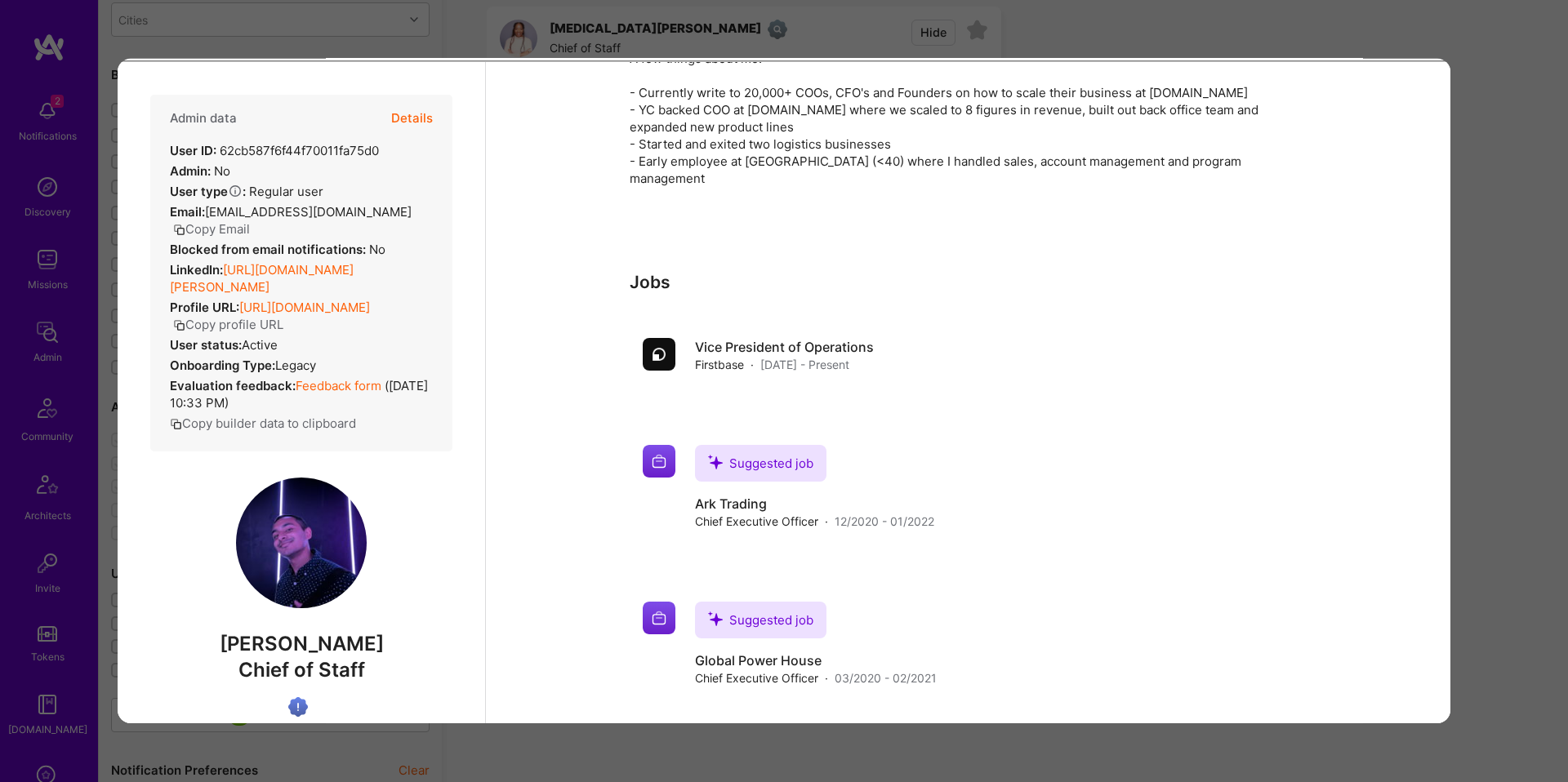
click at [1495, 439] on div "Previewing rameelsheikh" at bounding box center [784, 391] width 1568 height 782
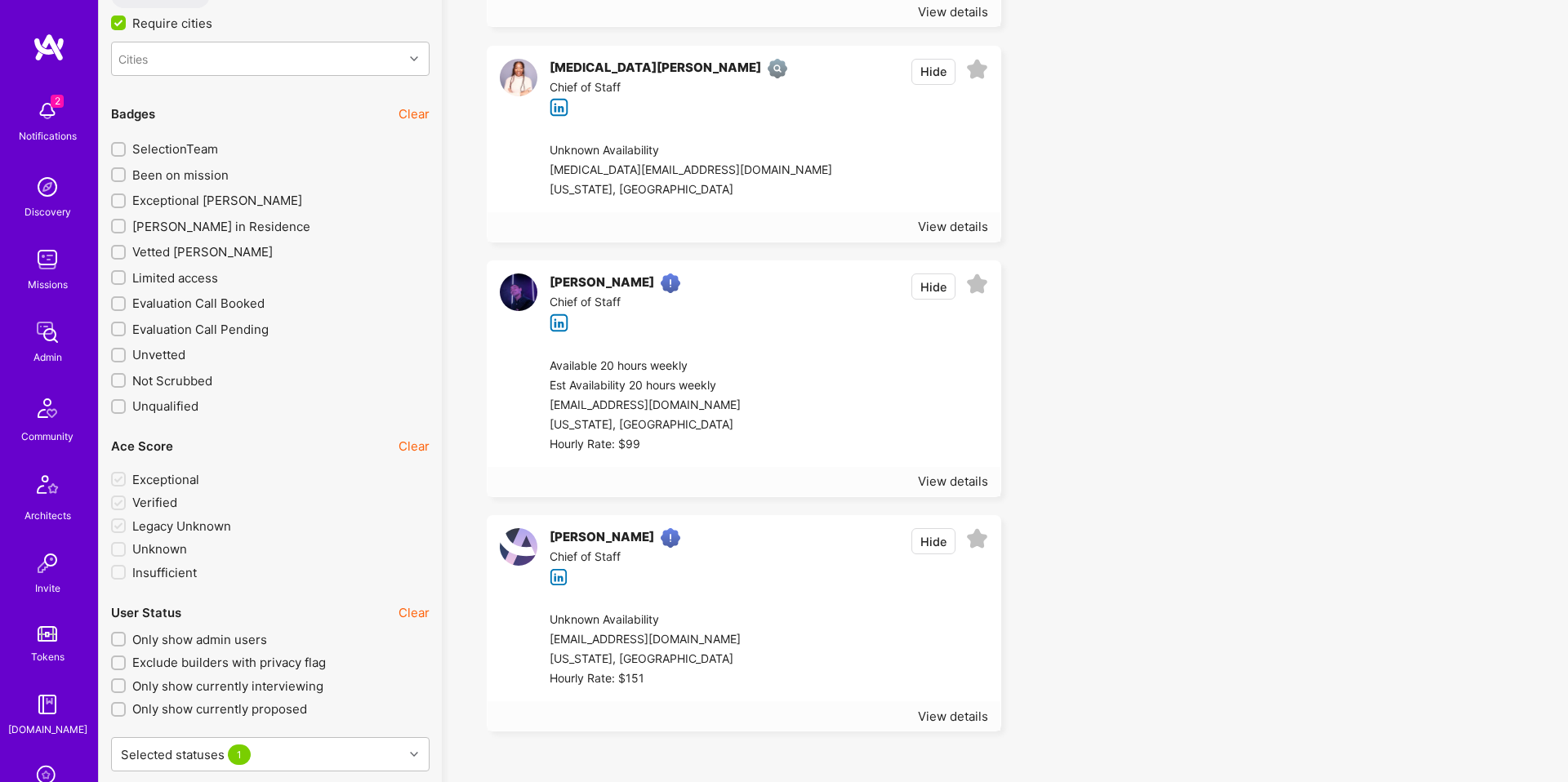
scroll to position [2971, 0]
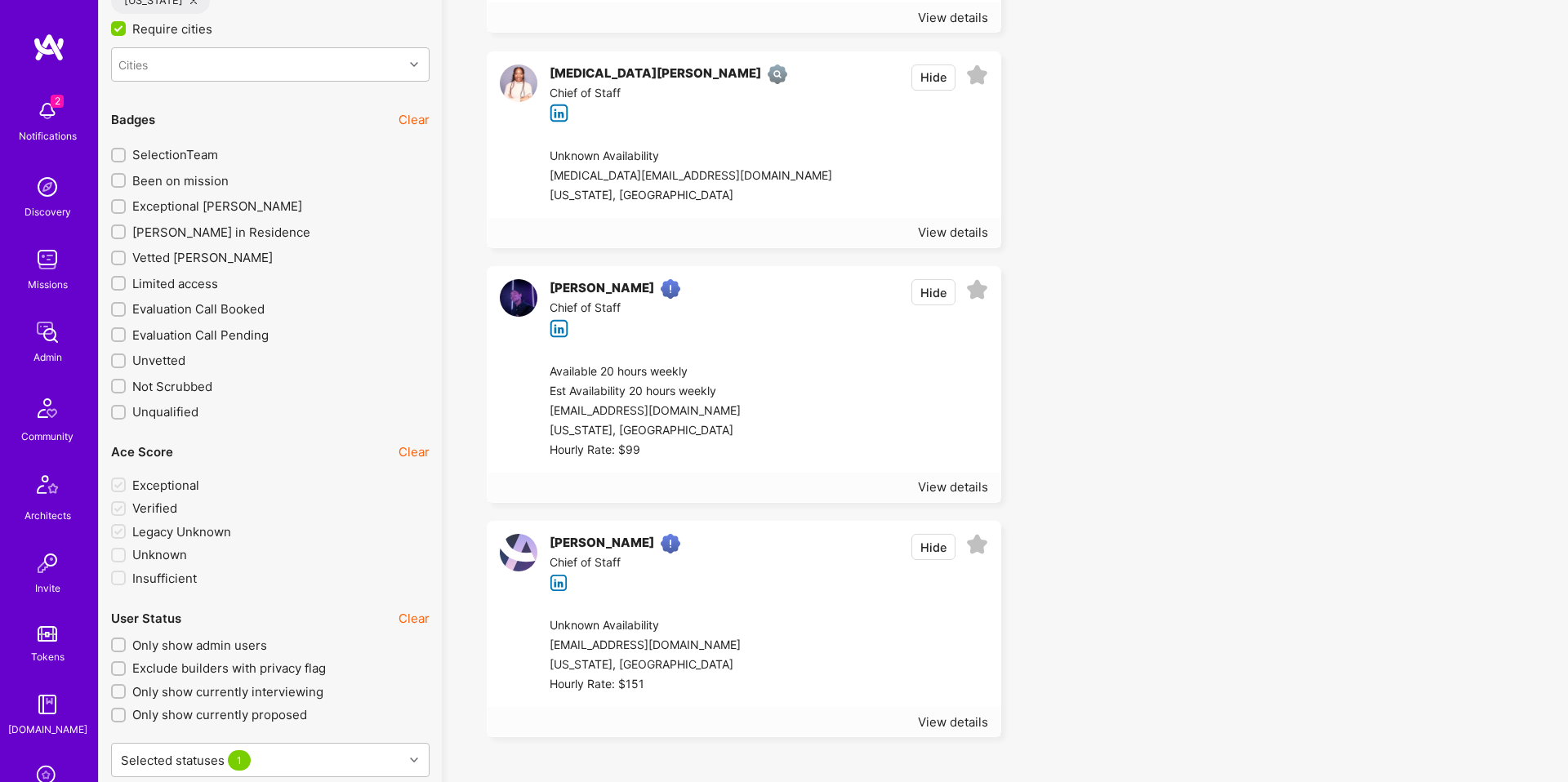
click at [792, 566] on div "[PERSON_NAME] Chief of Staff Hide" at bounding box center [744, 563] width 513 height 82
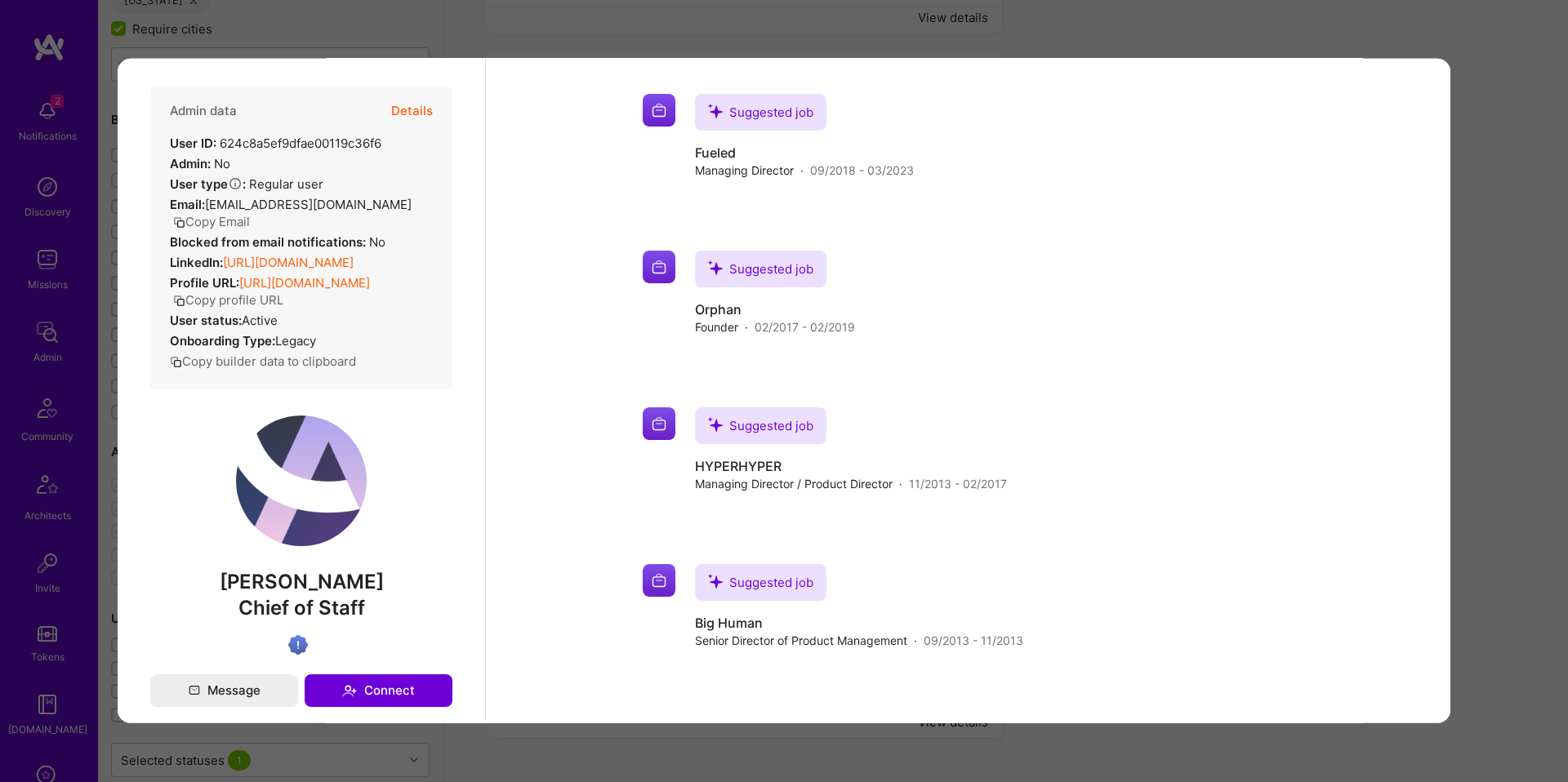
scroll to position [642, 0]
click at [1494, 448] on div "Previewing aubrynthompson" at bounding box center [784, 391] width 1568 height 782
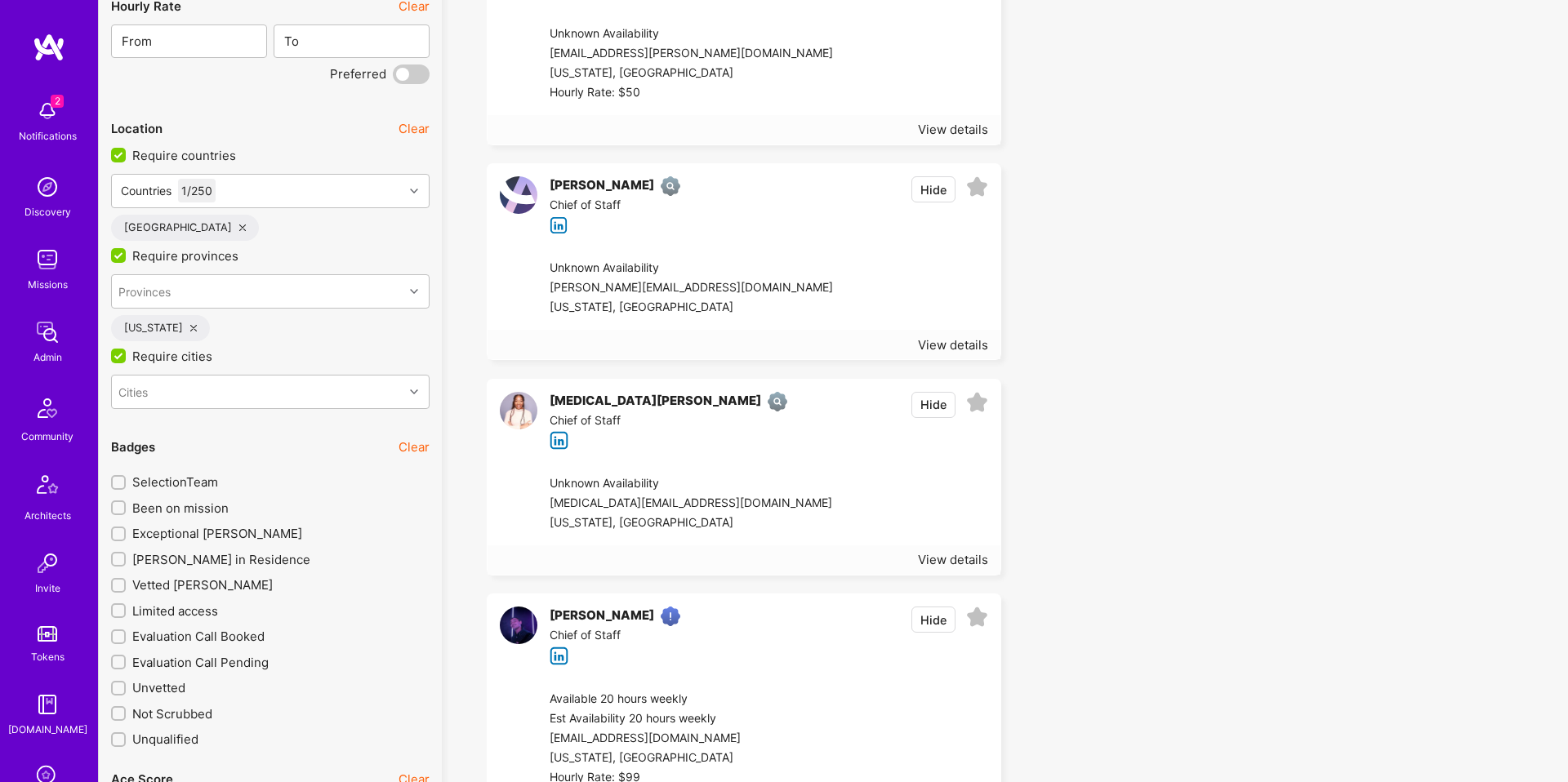
scroll to position [2643, 0]
click at [728, 490] on div "Unknown Availability" at bounding box center [690, 485] width 283 height 20
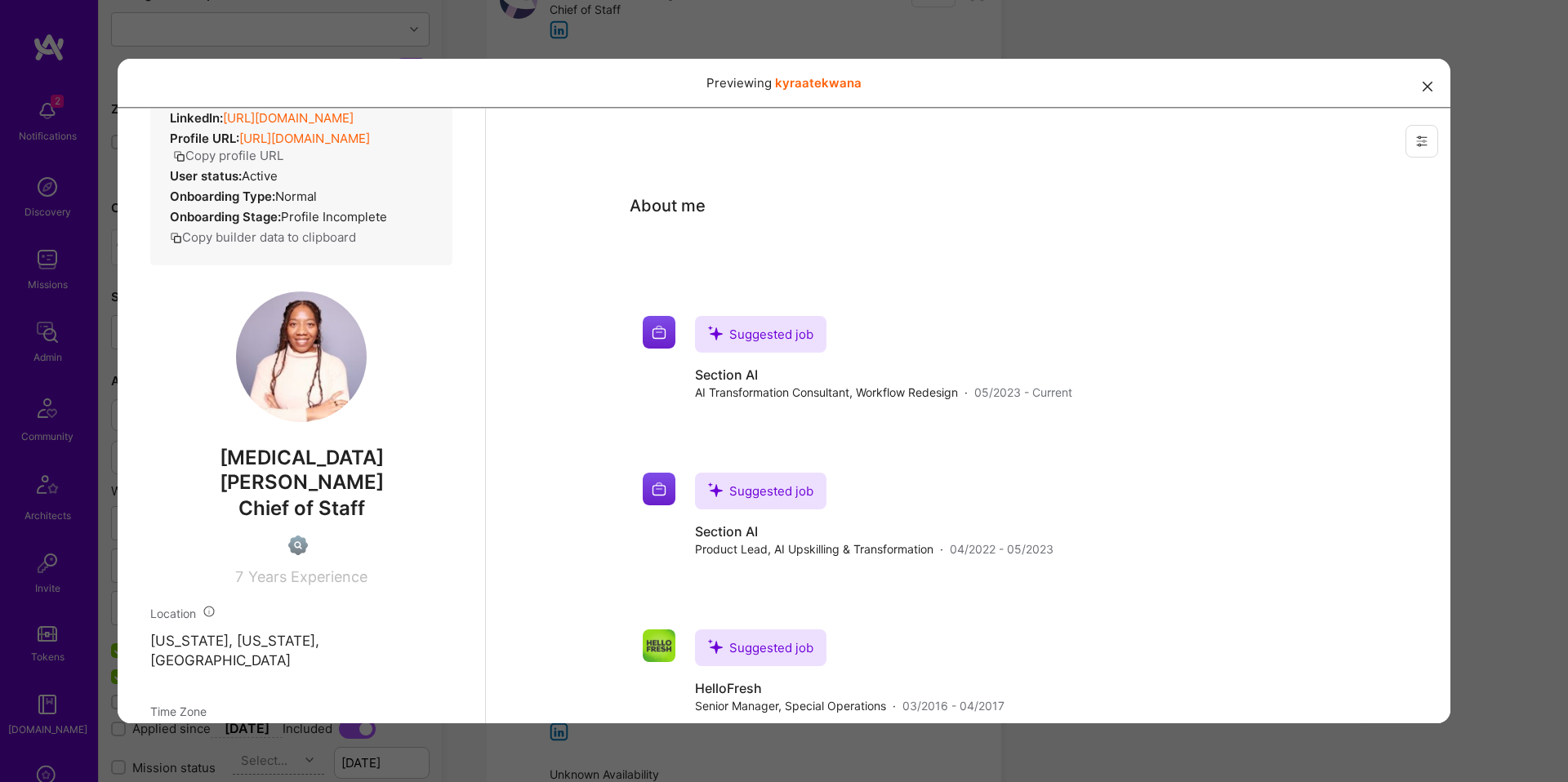
scroll to position [0, 0]
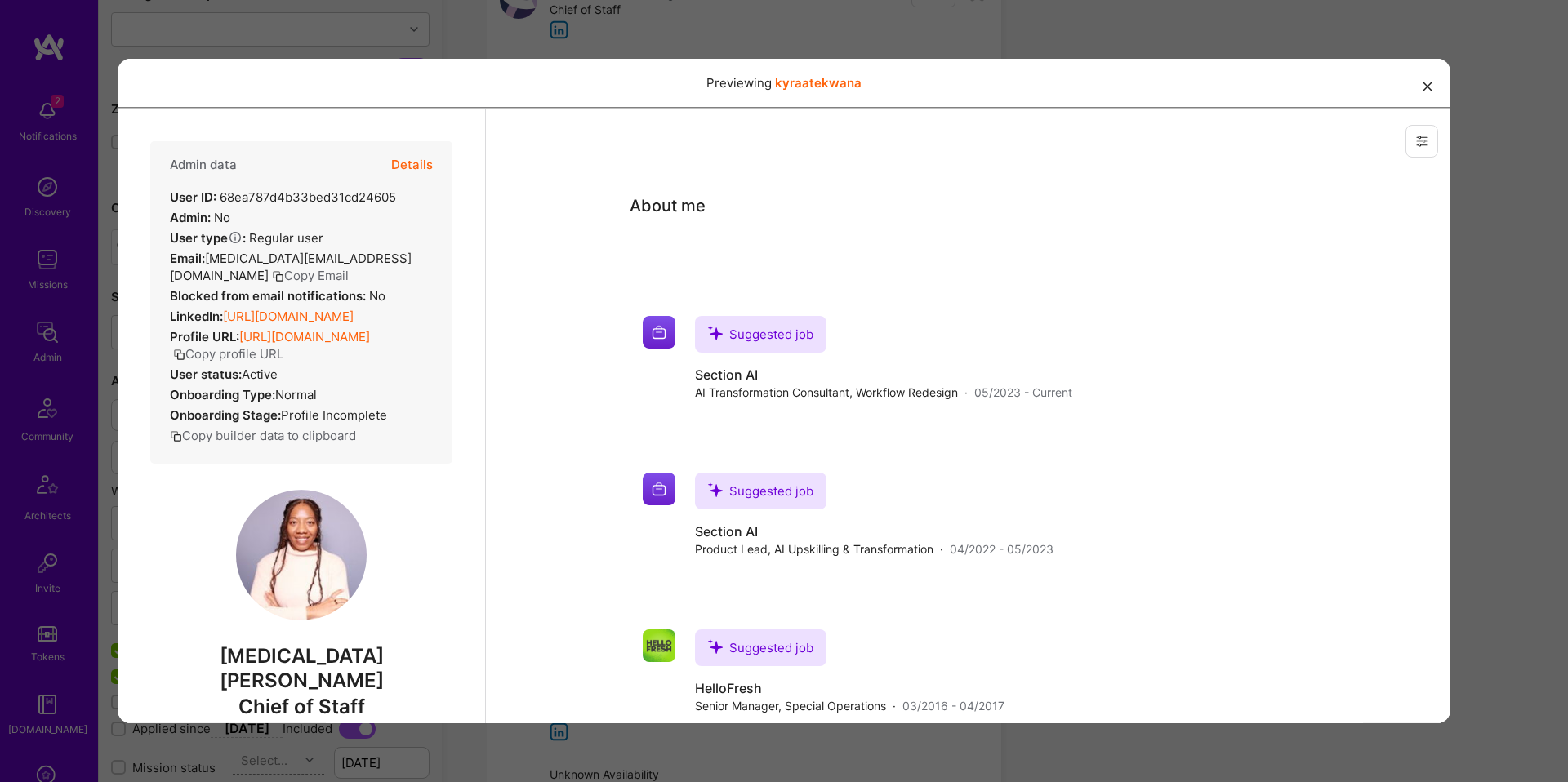
click at [1485, 415] on div "Previewing kyraatekwana" at bounding box center [784, 391] width 1568 height 782
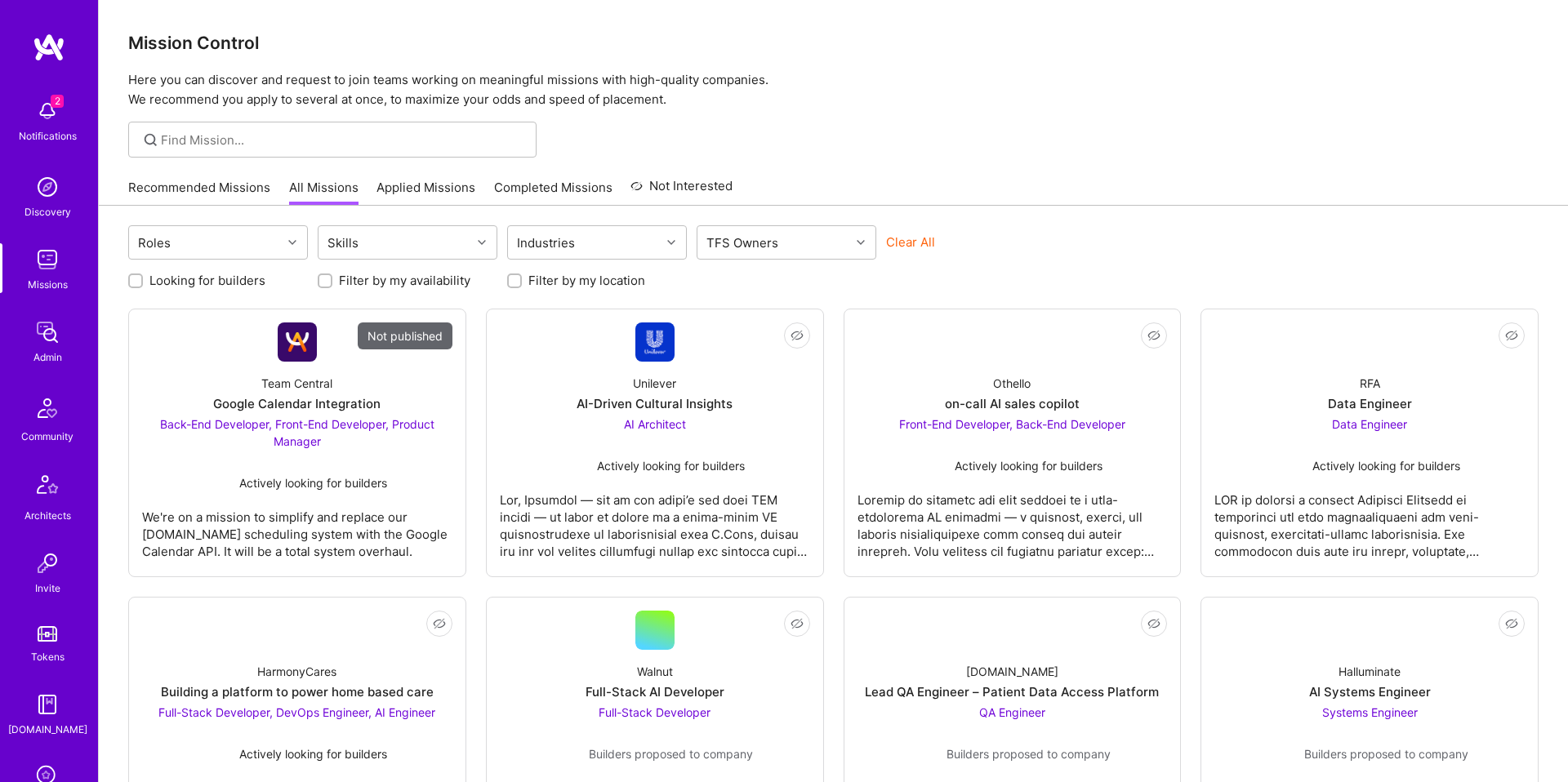
scroll to position [146, 0]
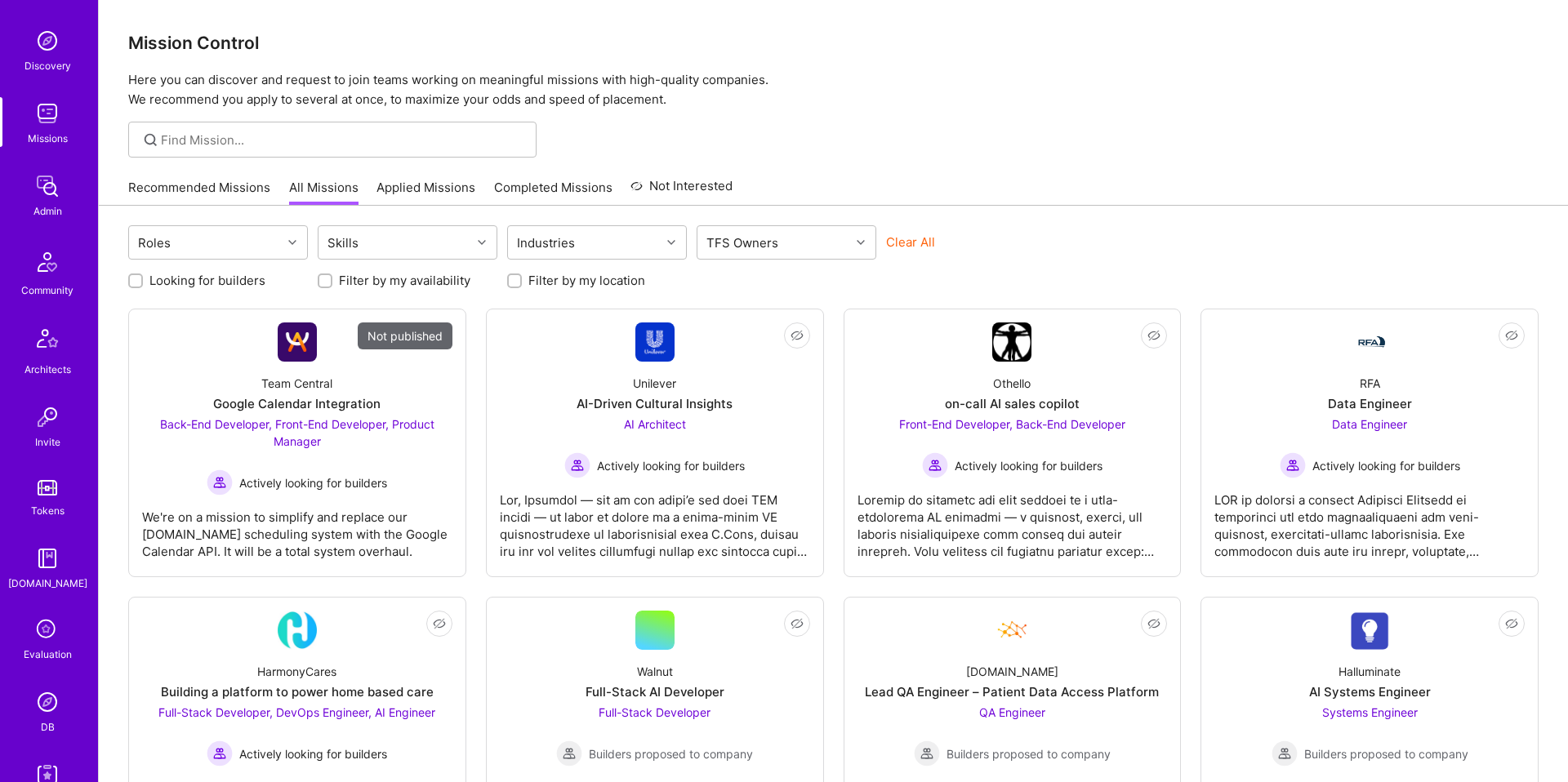
click at [56, 661] on div "Evaluation" at bounding box center [48, 654] width 48 height 17
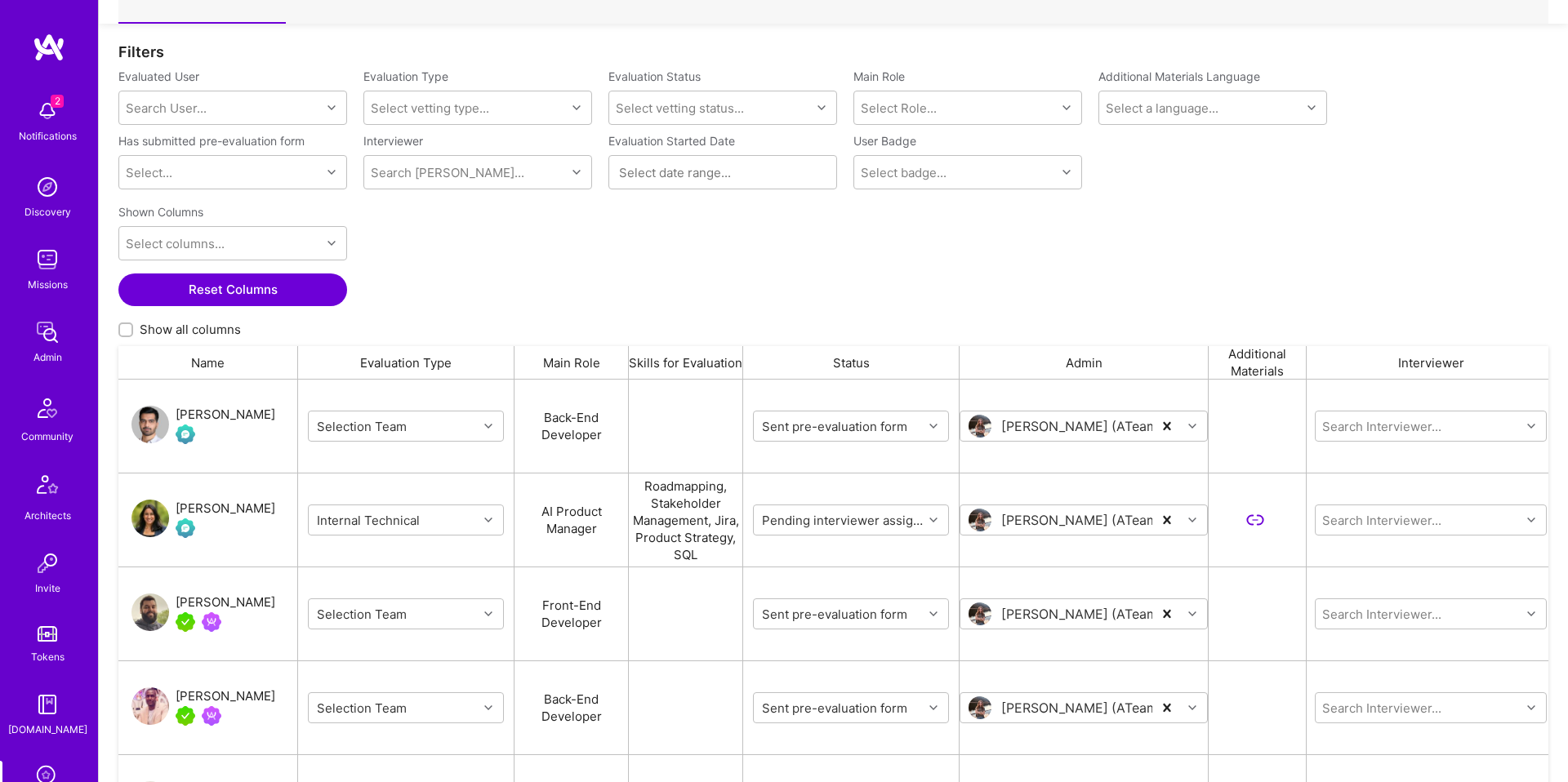
scroll to position [165, 0]
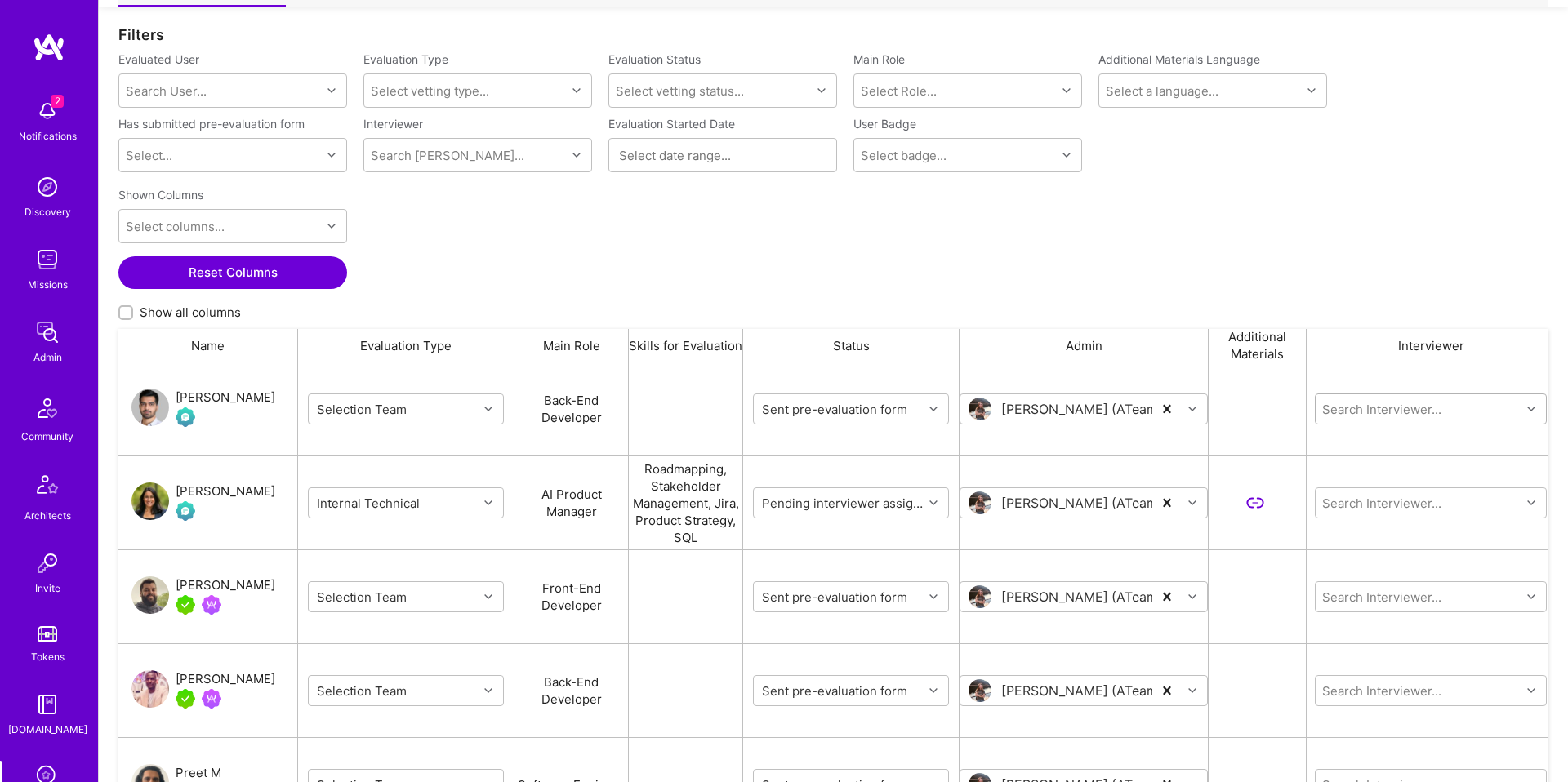
click at [1397, 413] on input "grid" at bounding box center [1418, 409] width 196 height 17
click at [1355, 255] on div "Shown Columns Select columns... Reset Columns Show all columns" at bounding box center [833, 254] width 1430 height 149
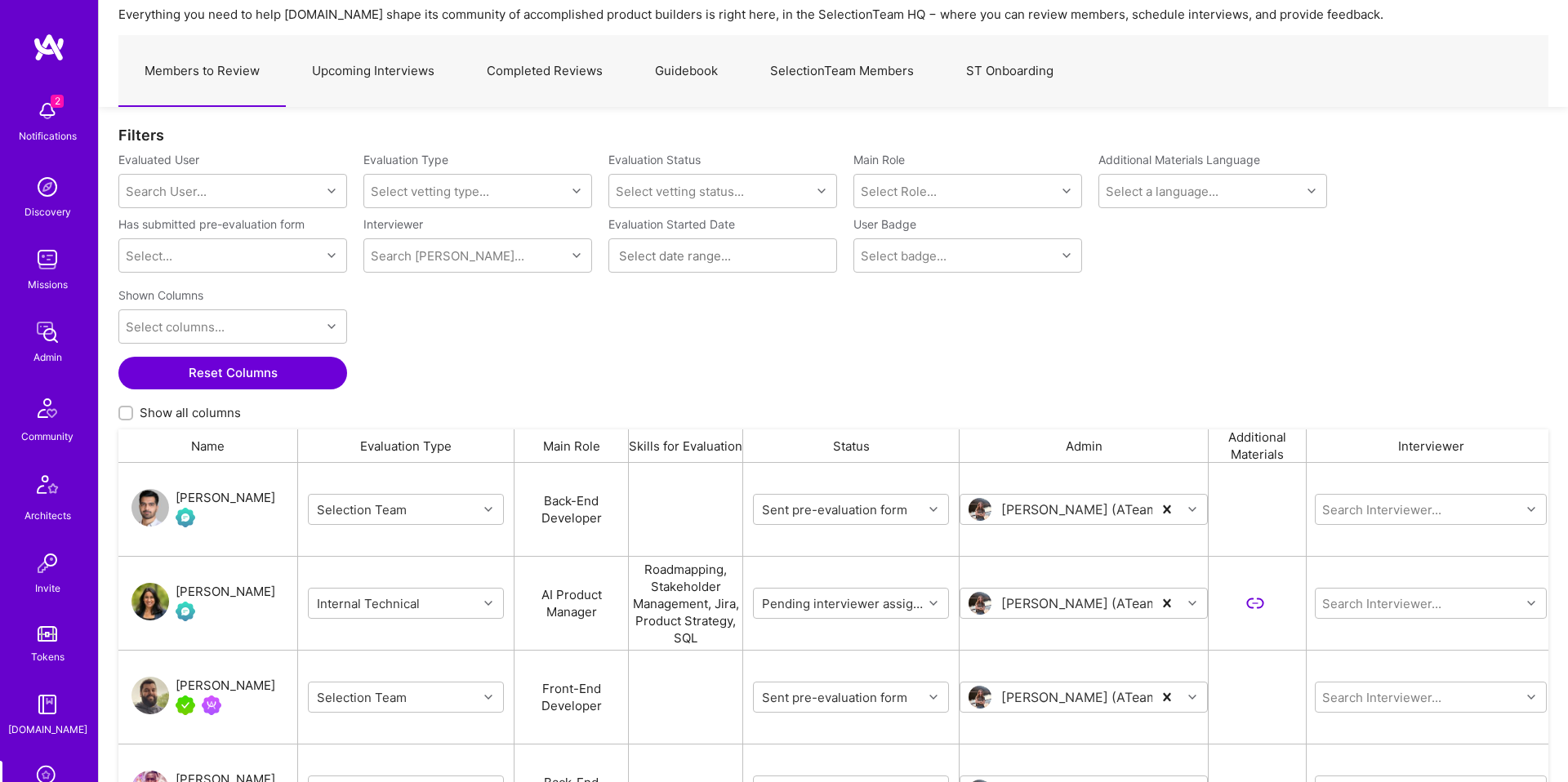
scroll to position [78, 0]
